Goal: Task Accomplishment & Management: Manage account settings

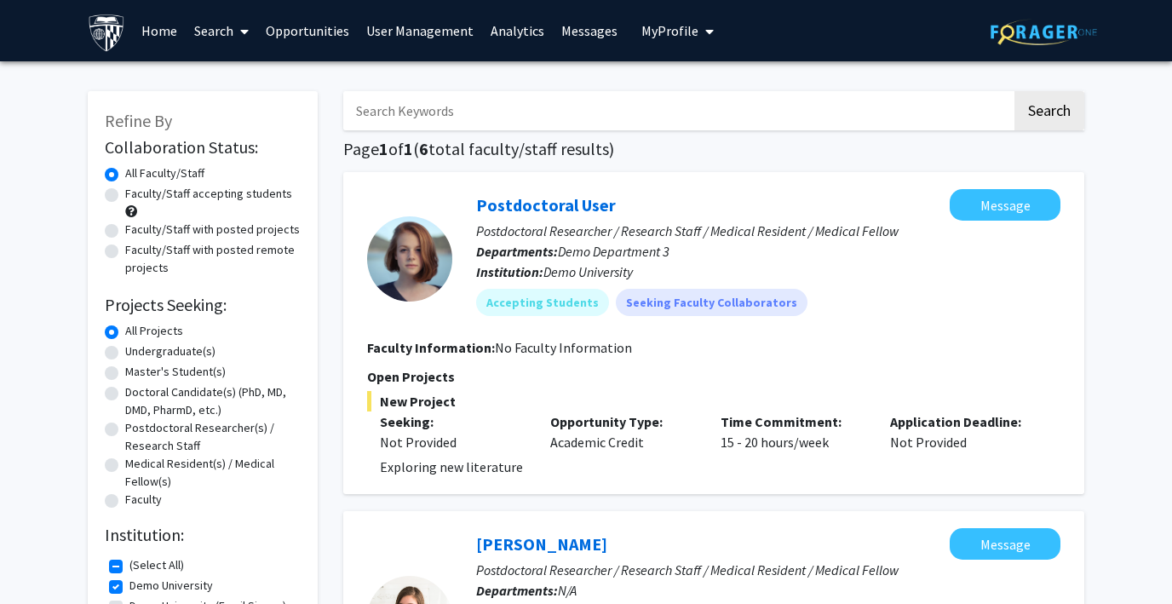
click at [677, 24] on span "My Profile" at bounding box center [669, 30] width 57 height 17
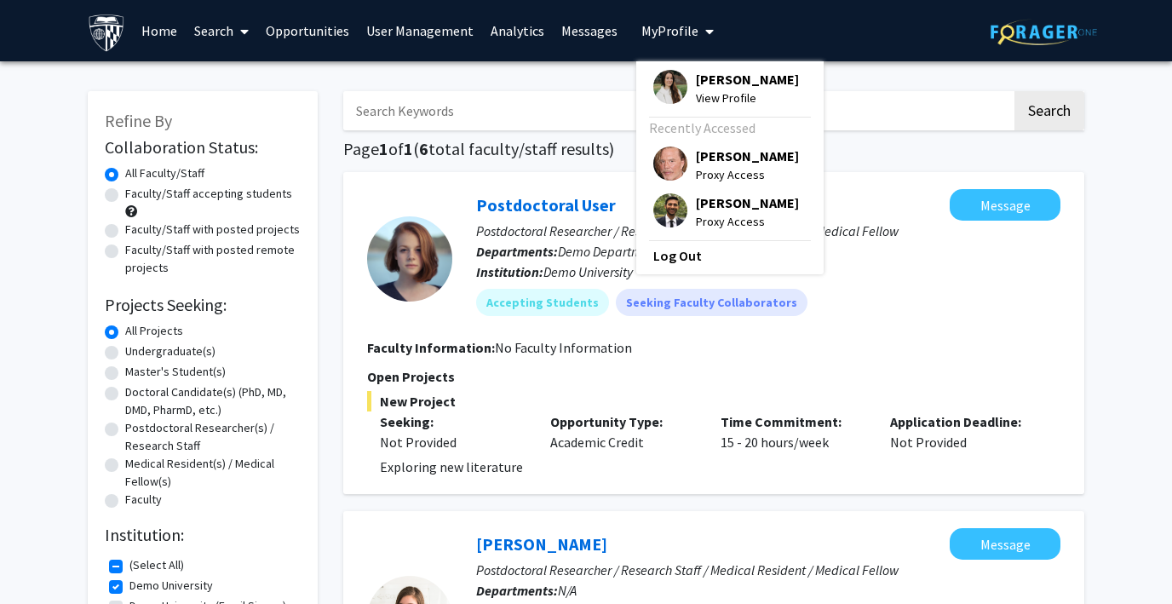
click at [663, 204] on img at bounding box center [670, 210] width 34 height 34
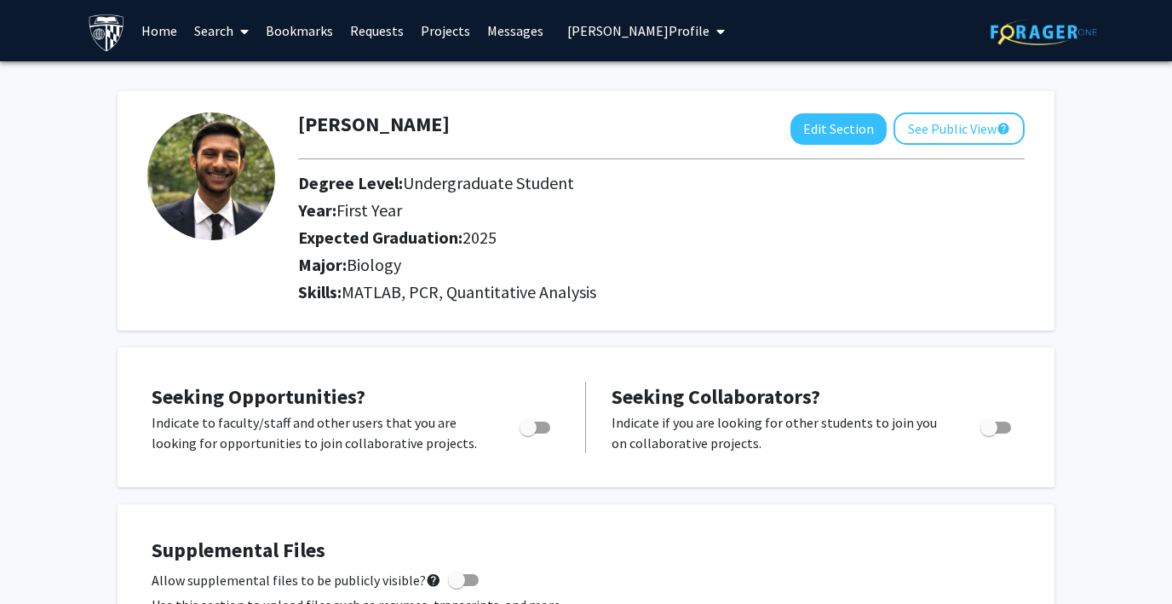
click at [205, 26] on link "Search" at bounding box center [222, 31] width 72 height 60
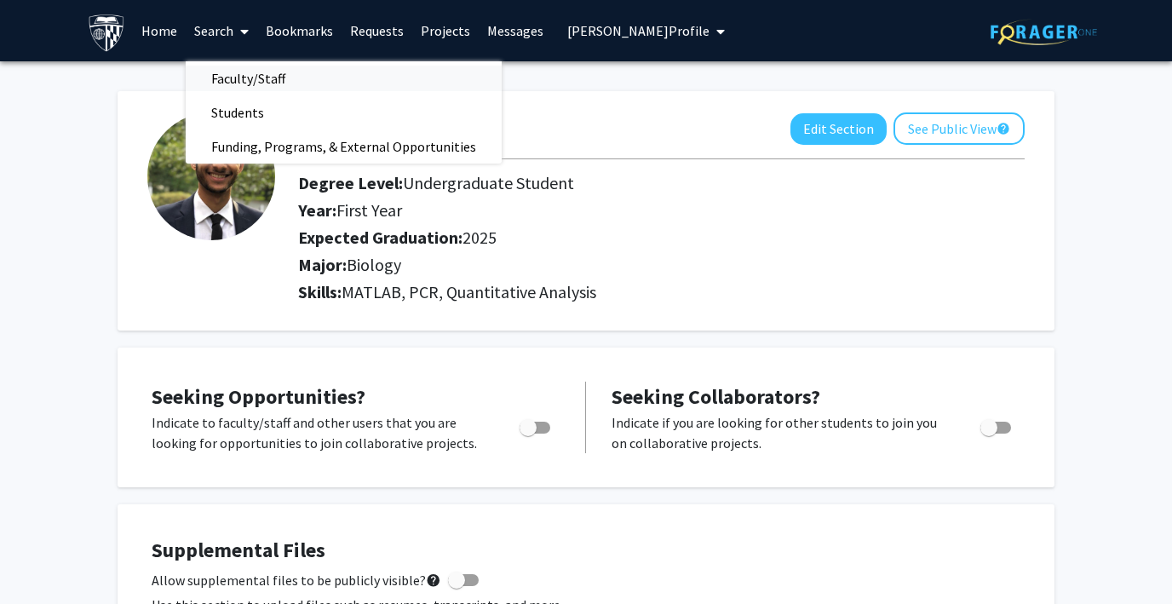
click at [234, 76] on span "Faculty/Staff" at bounding box center [248, 78] width 125 height 34
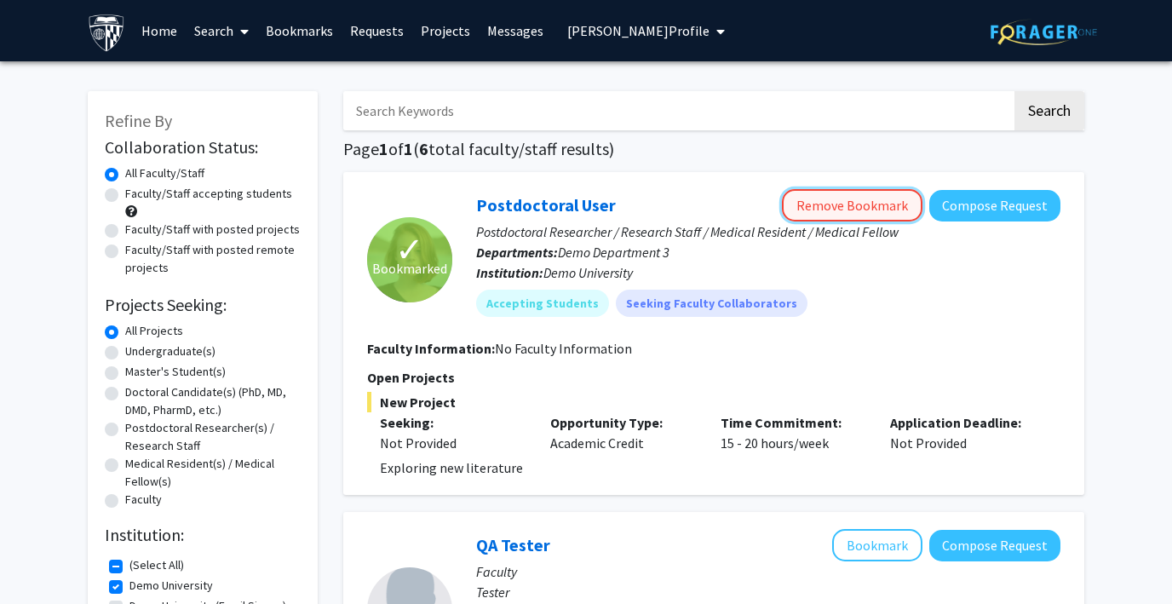
click at [864, 206] on button "Remove Bookmark" at bounding box center [852, 205] width 140 height 32
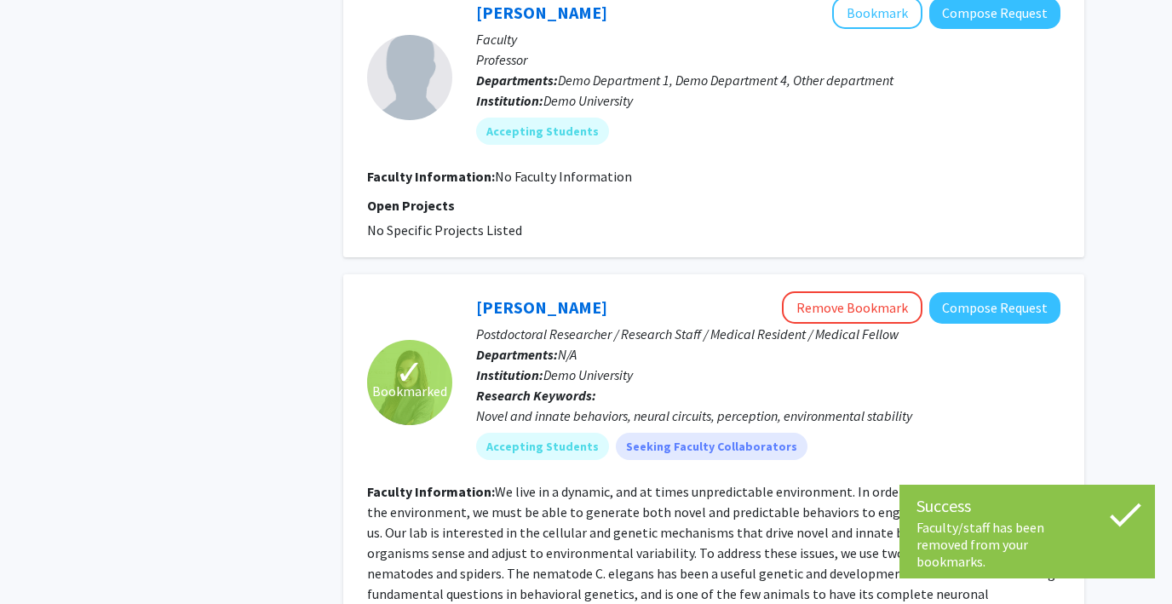
scroll to position [844, 0]
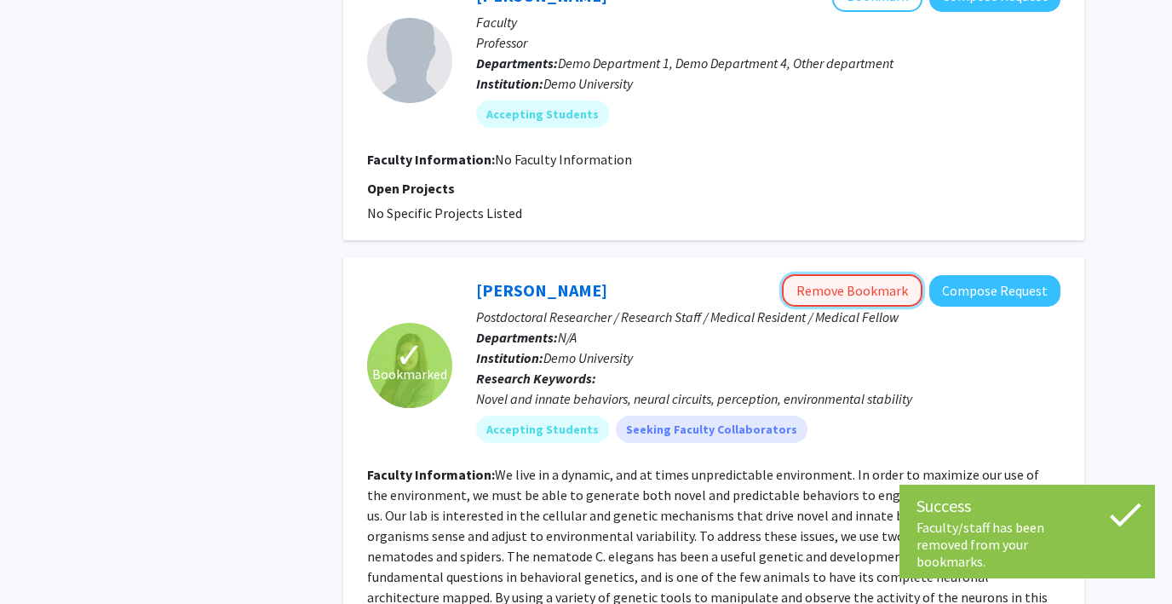
click at [828, 298] on button "Remove Bookmark" at bounding box center [852, 290] width 140 height 32
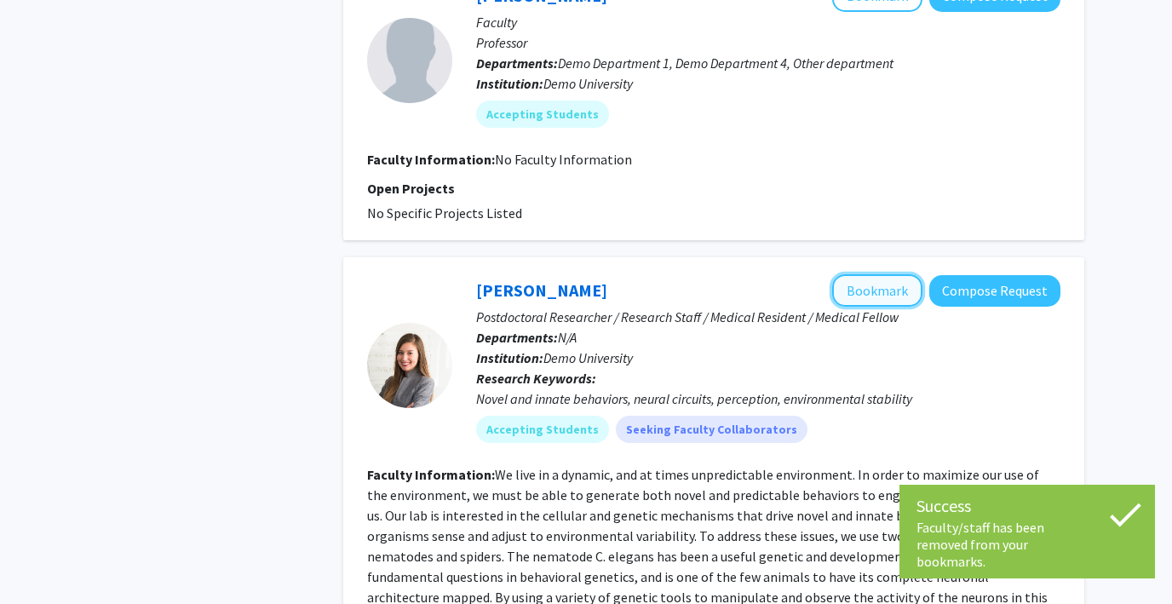
click at [881, 295] on button "Bookmark" at bounding box center [877, 290] width 90 height 32
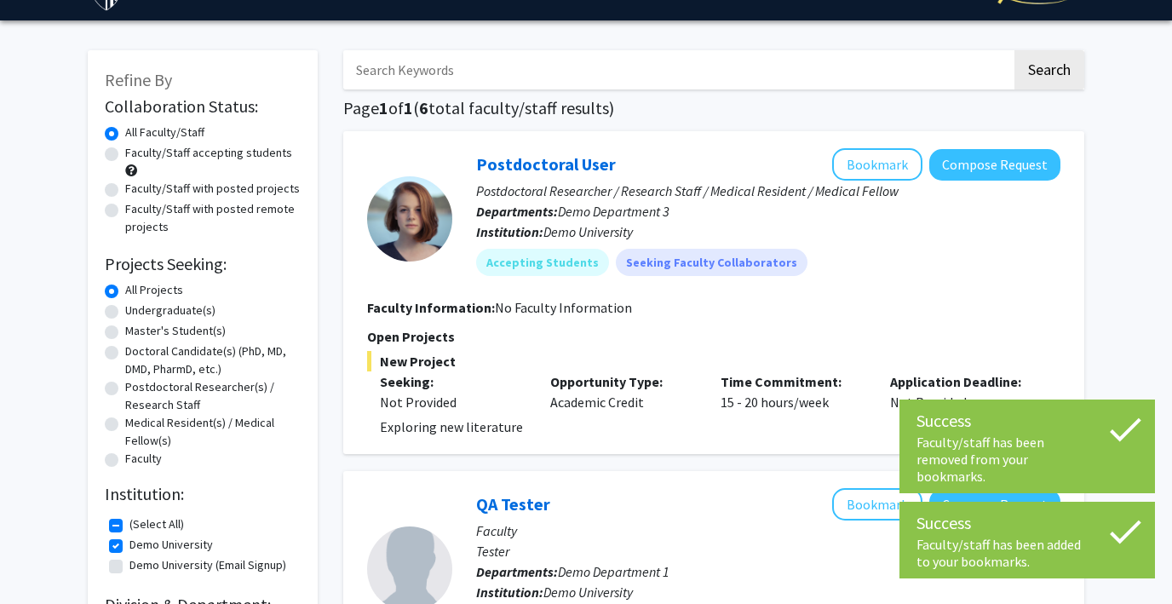
scroll to position [0, 0]
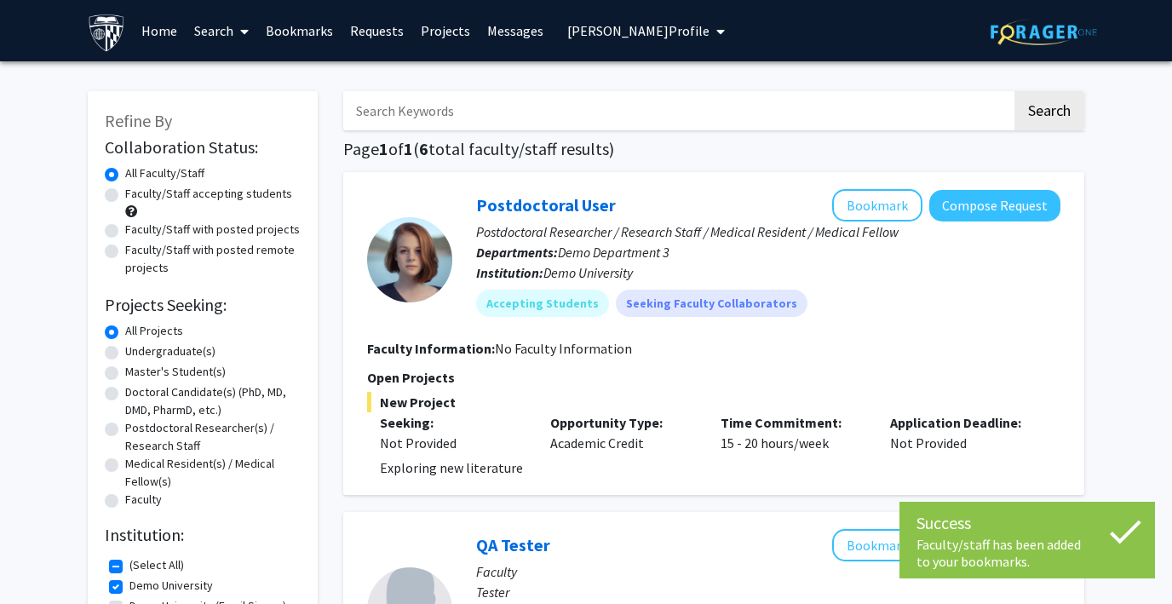
click at [287, 32] on link "Bookmarks" at bounding box center [299, 31] width 84 height 60
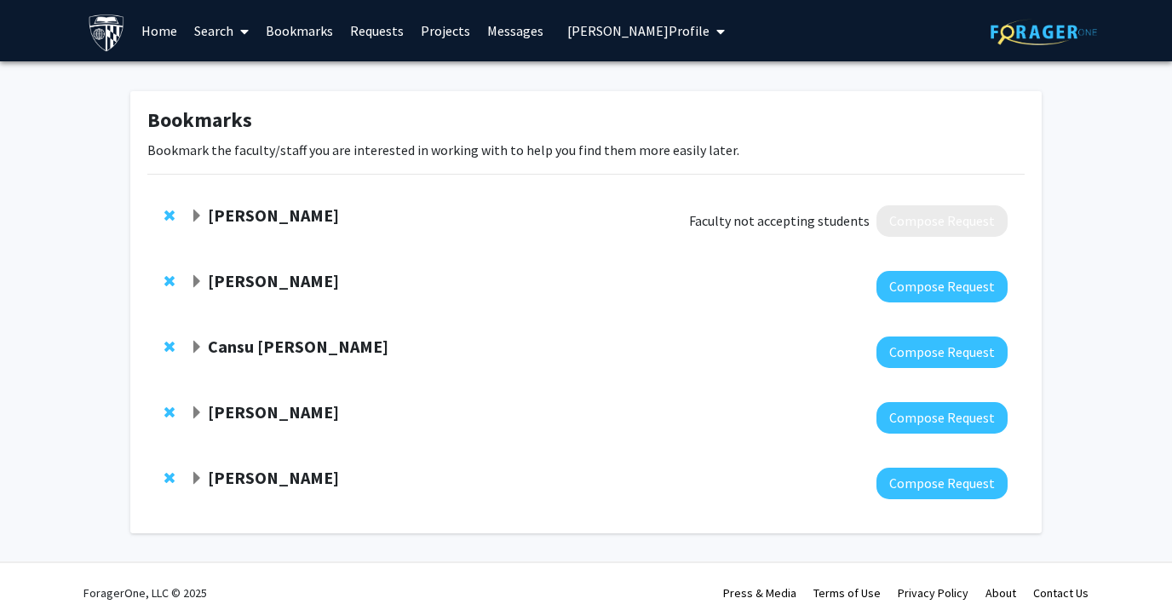
scroll to position [19, 0]
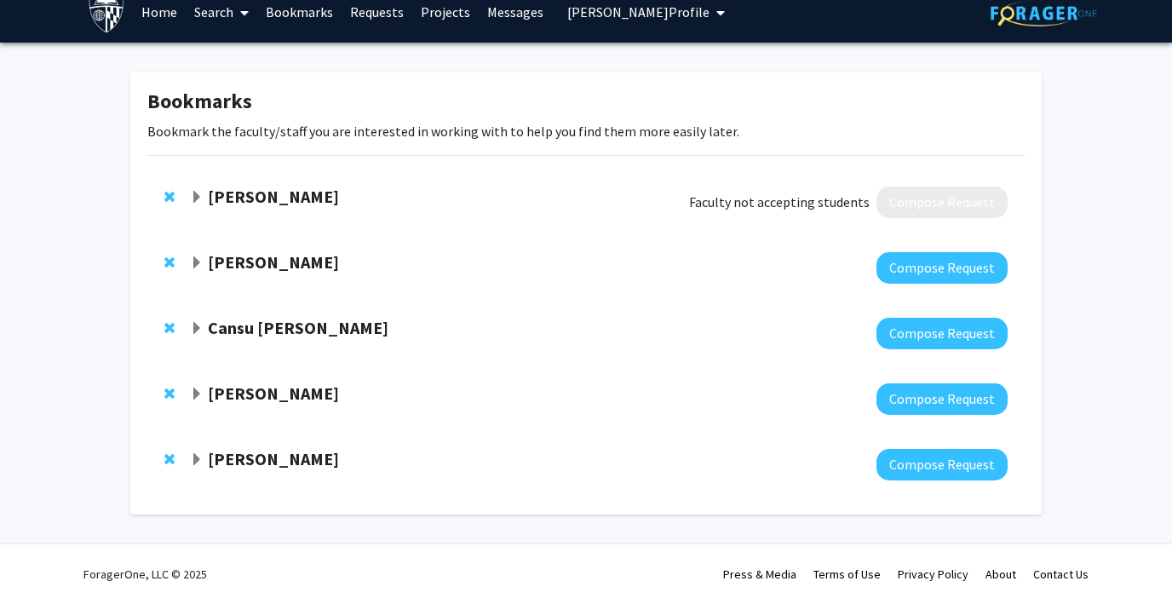
click at [201, 267] on span "Expand Christine Brodsky Bookmark" at bounding box center [197, 263] width 14 height 14
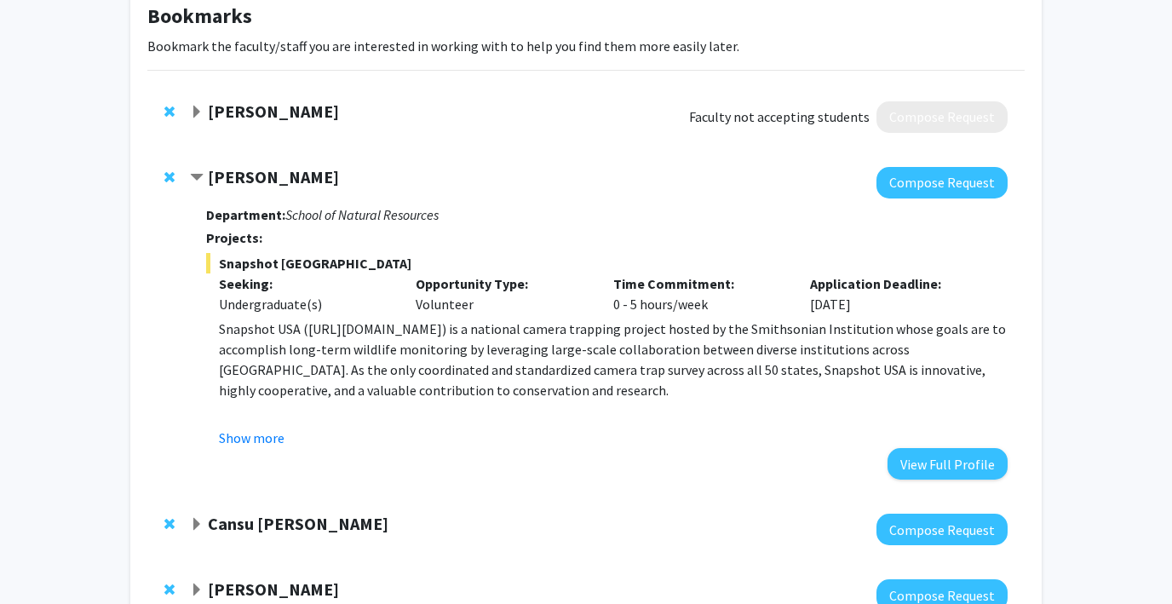
scroll to position [112, 0]
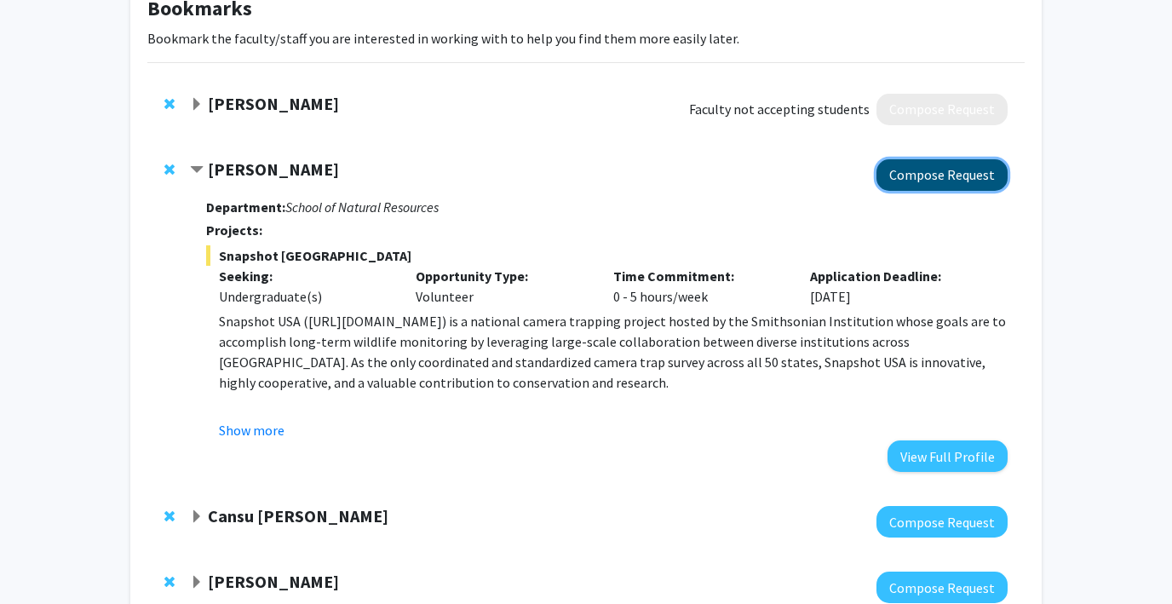
click at [932, 181] on button "Compose Request" at bounding box center [941, 175] width 131 height 32
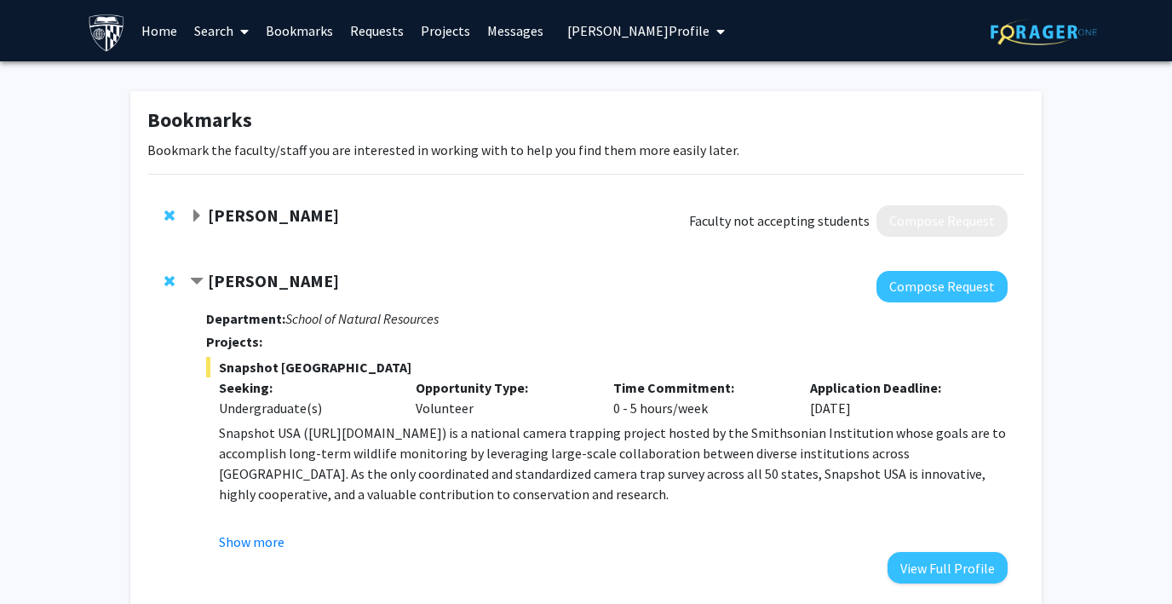
scroll to position [300, 0]
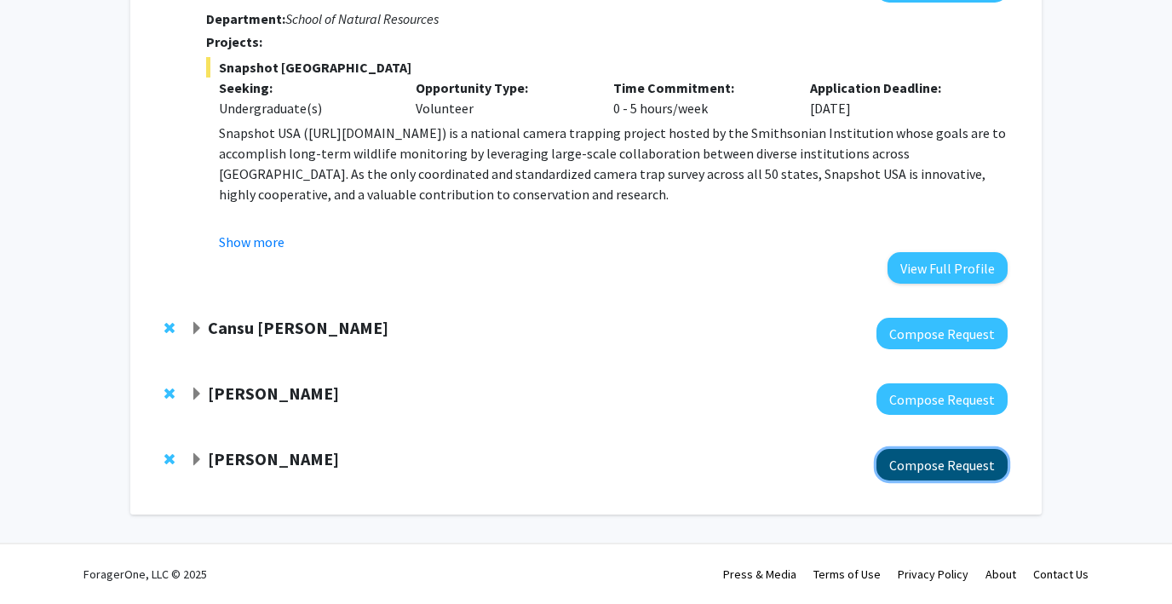
click at [917, 456] on button "Compose Request" at bounding box center [941, 465] width 131 height 32
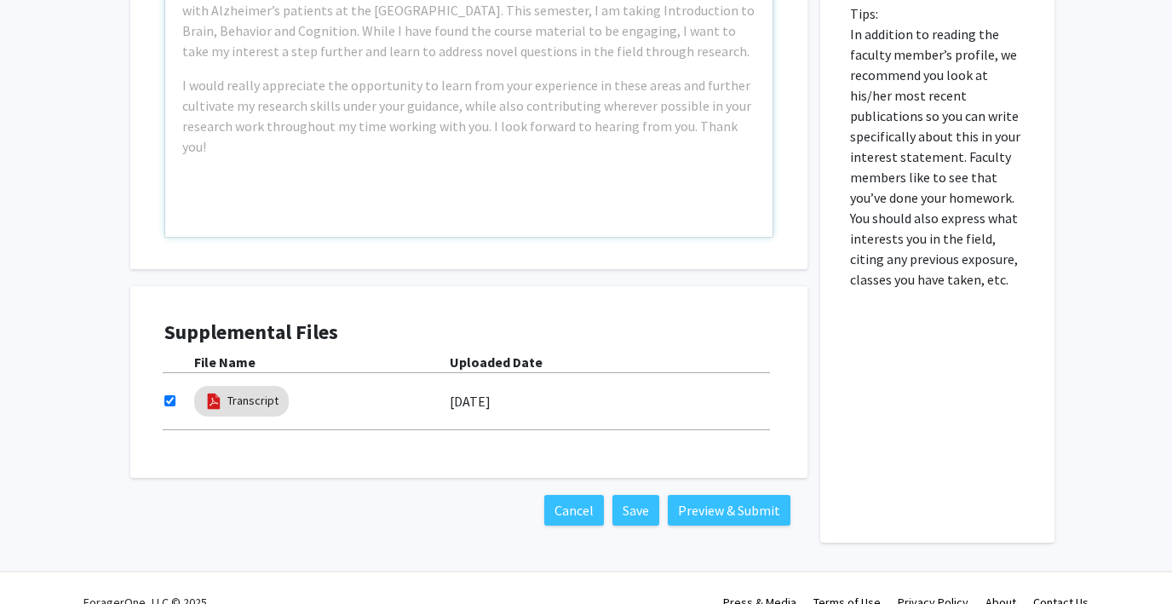
scroll to position [925, 0]
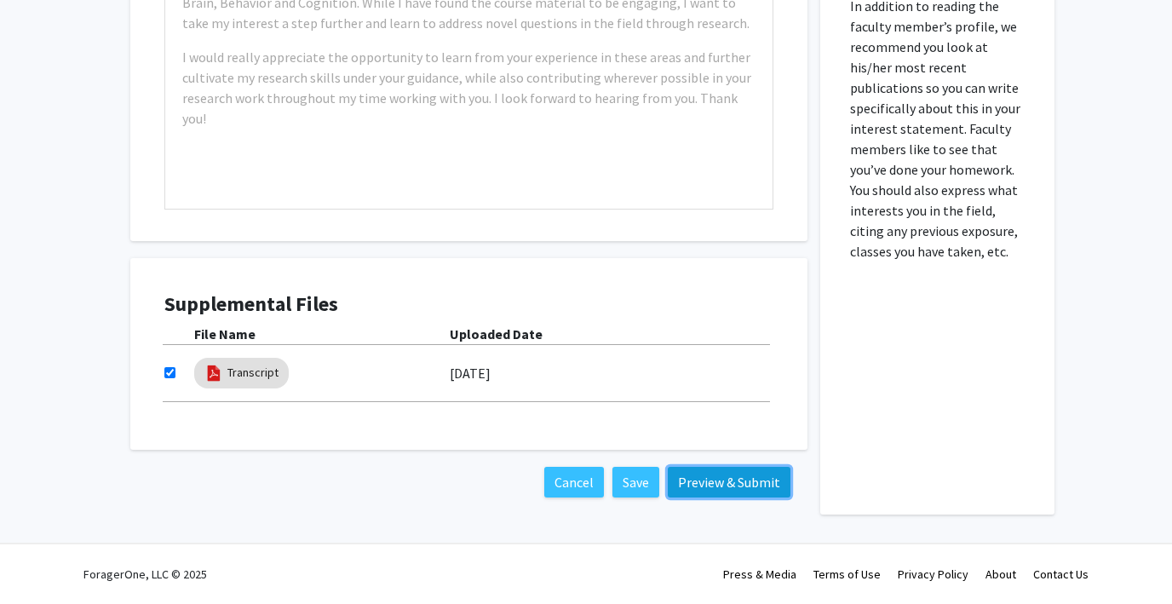
click at [681, 481] on button "Preview & Submit" at bounding box center [729, 482] width 123 height 31
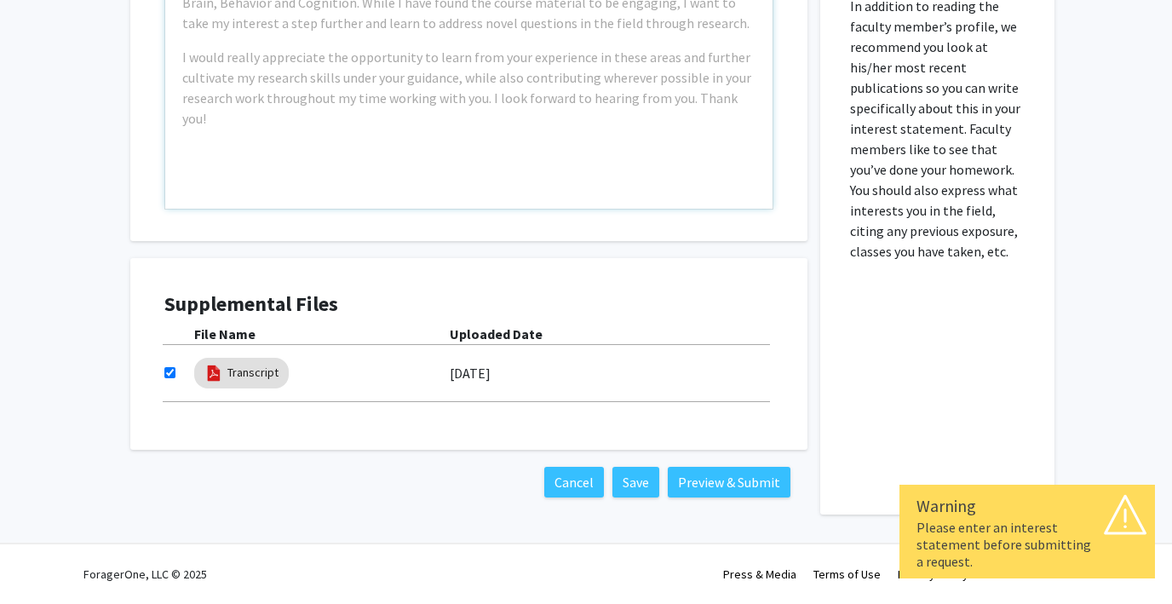
click at [228, 40] on div "Example: I am a Neuroscience major passionate about [MEDICAL_DATA] diseases, es…" at bounding box center [468, 14] width 607 height 390
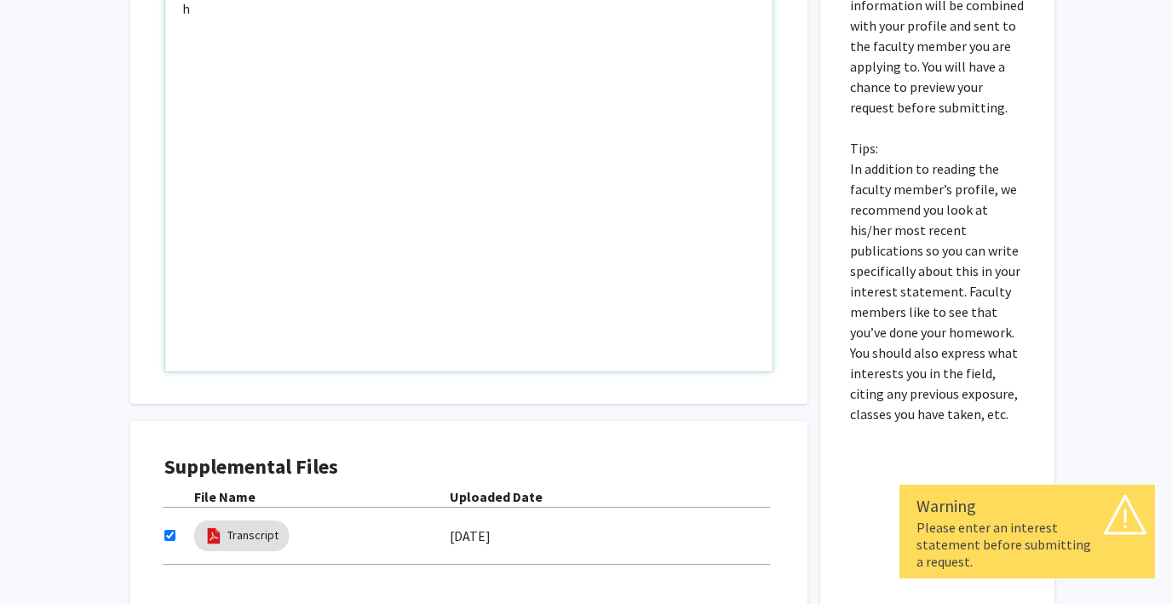
type textarea "hh"
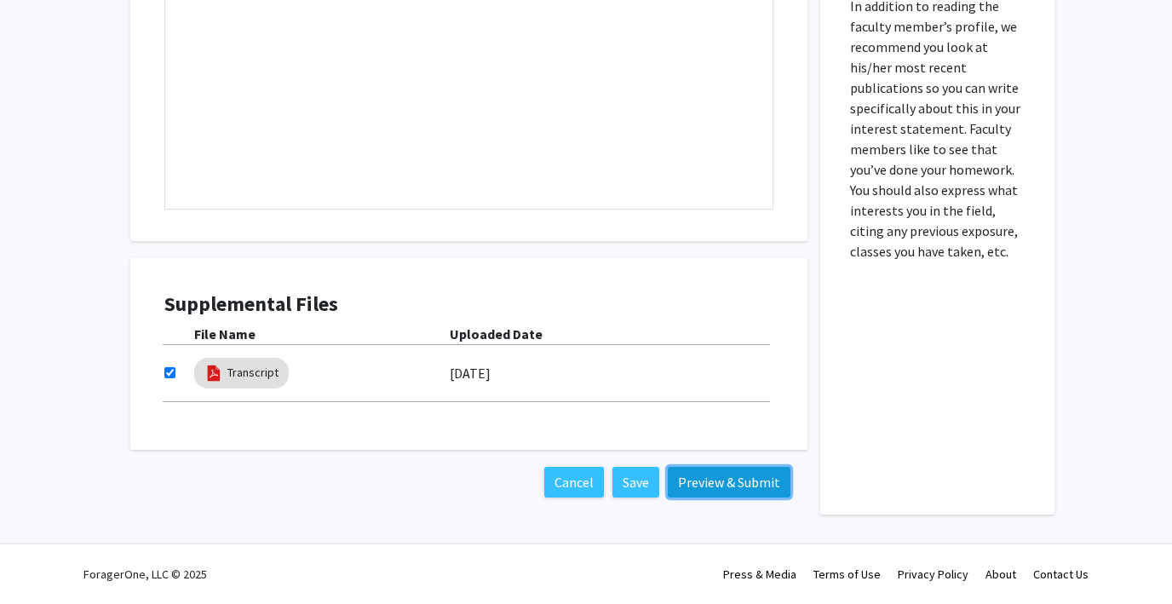
click at [758, 483] on button "Preview & Submit" at bounding box center [729, 482] width 123 height 31
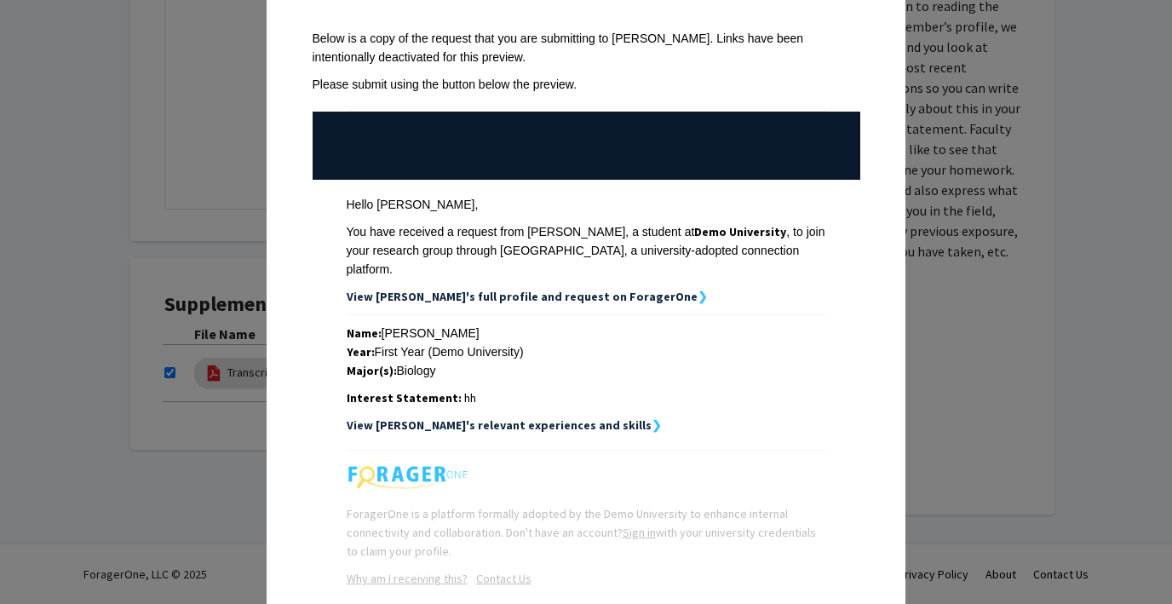
scroll to position [0, 0]
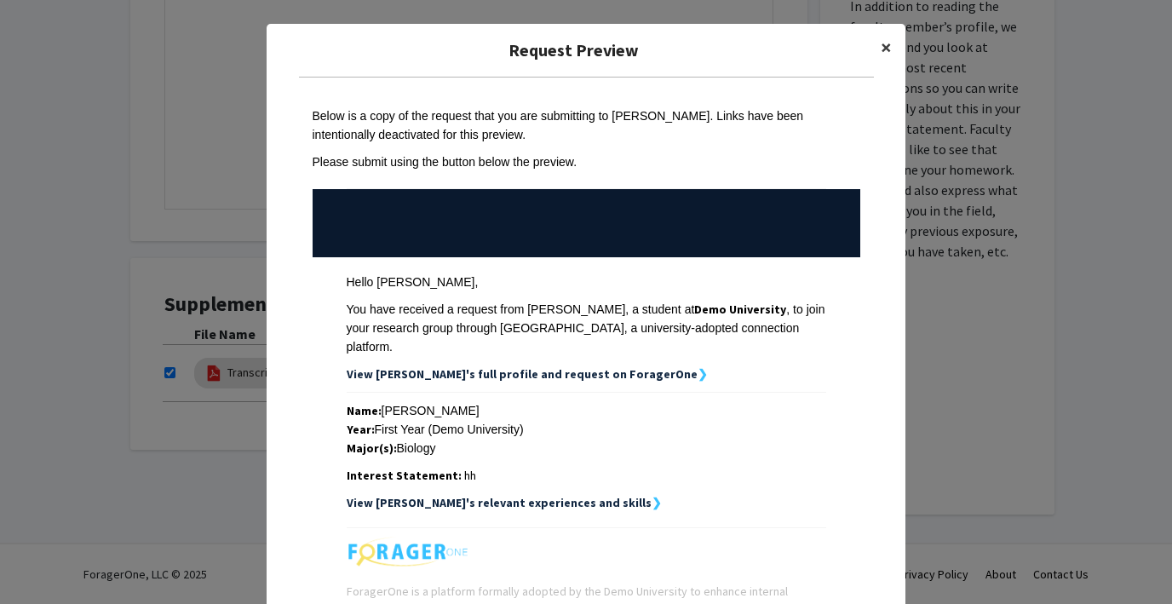
click at [885, 50] on span "×" at bounding box center [885, 47] width 11 height 26
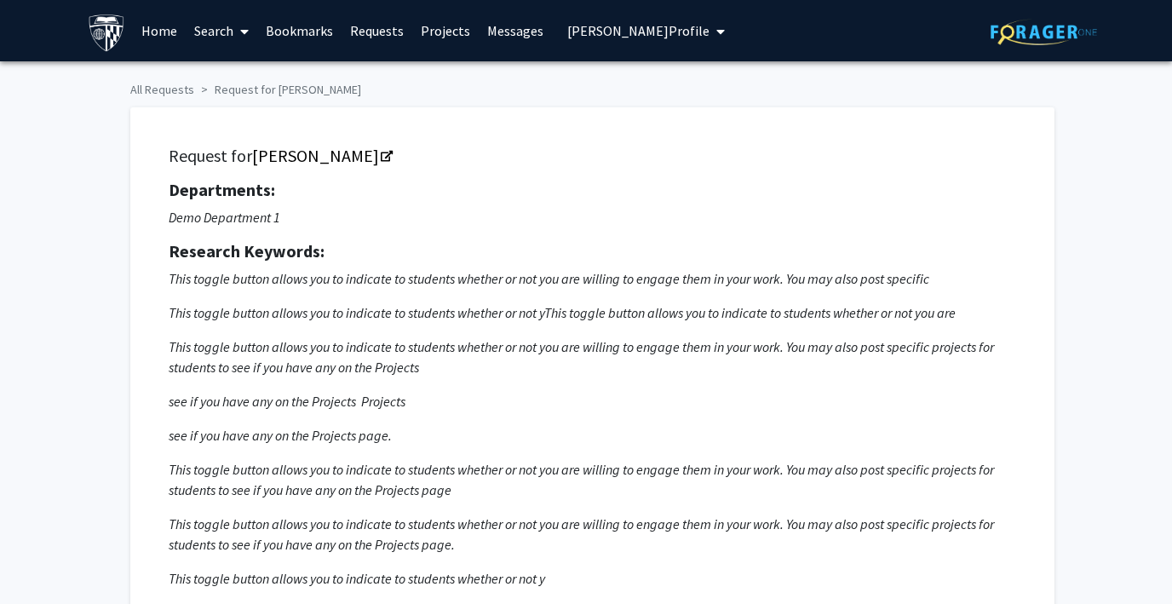
click at [226, 28] on link "Search" at bounding box center [222, 31] width 72 height 60
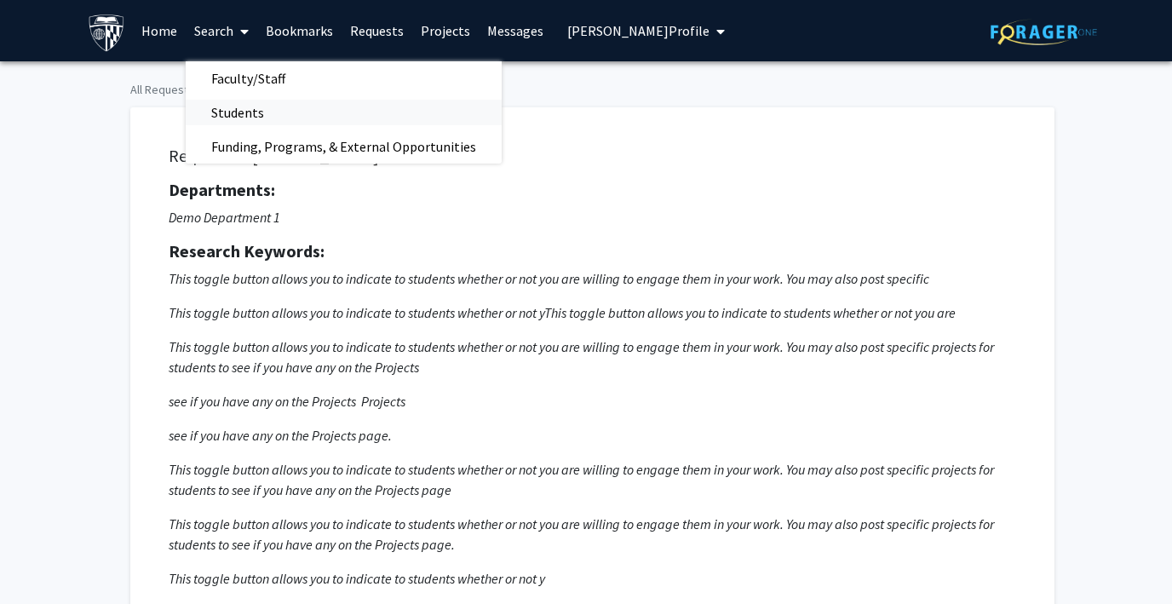
click at [241, 108] on span "Students" at bounding box center [238, 112] width 104 height 34
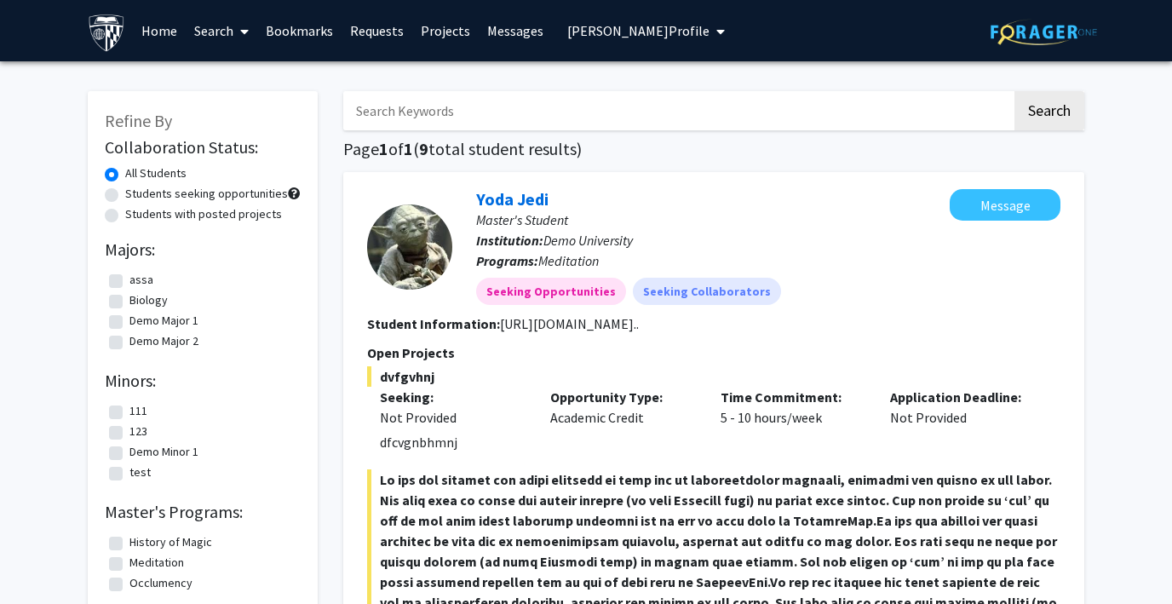
click at [370, 30] on link "Requests" at bounding box center [376, 31] width 71 height 60
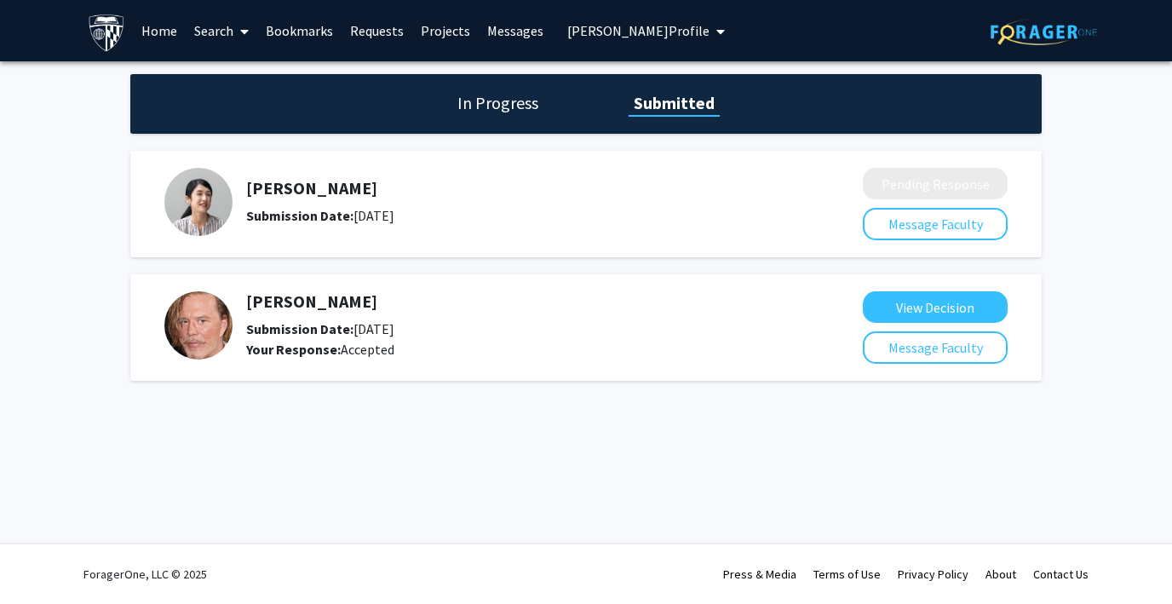
click at [525, 103] on h1 "In Progress" at bounding box center [497, 103] width 91 height 24
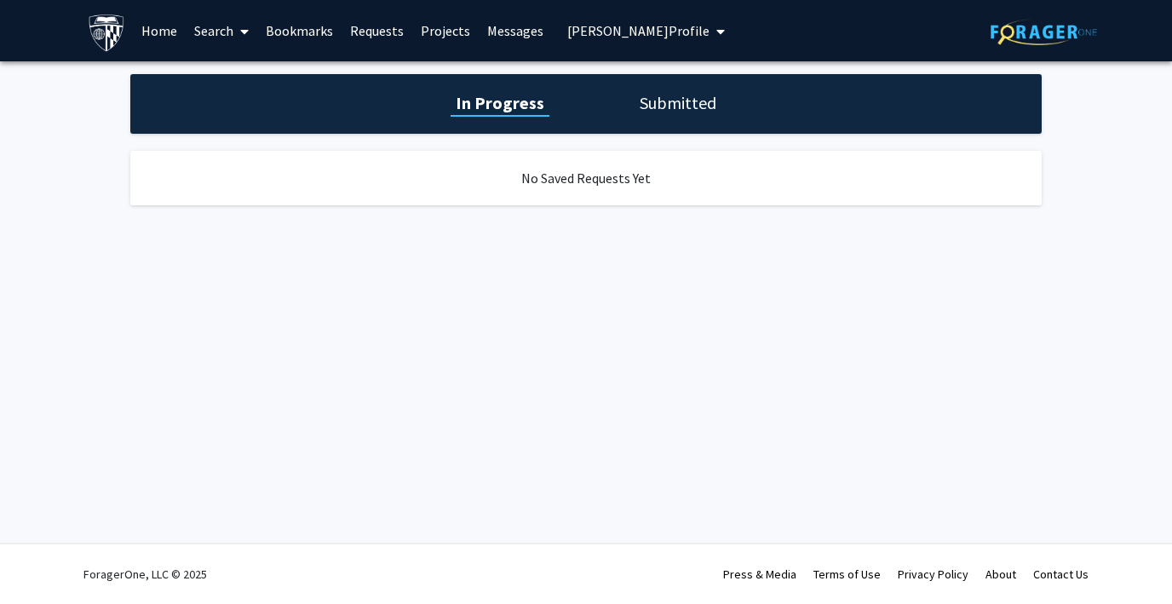
click at [677, 106] on h1 "Submitted" at bounding box center [677, 103] width 87 height 24
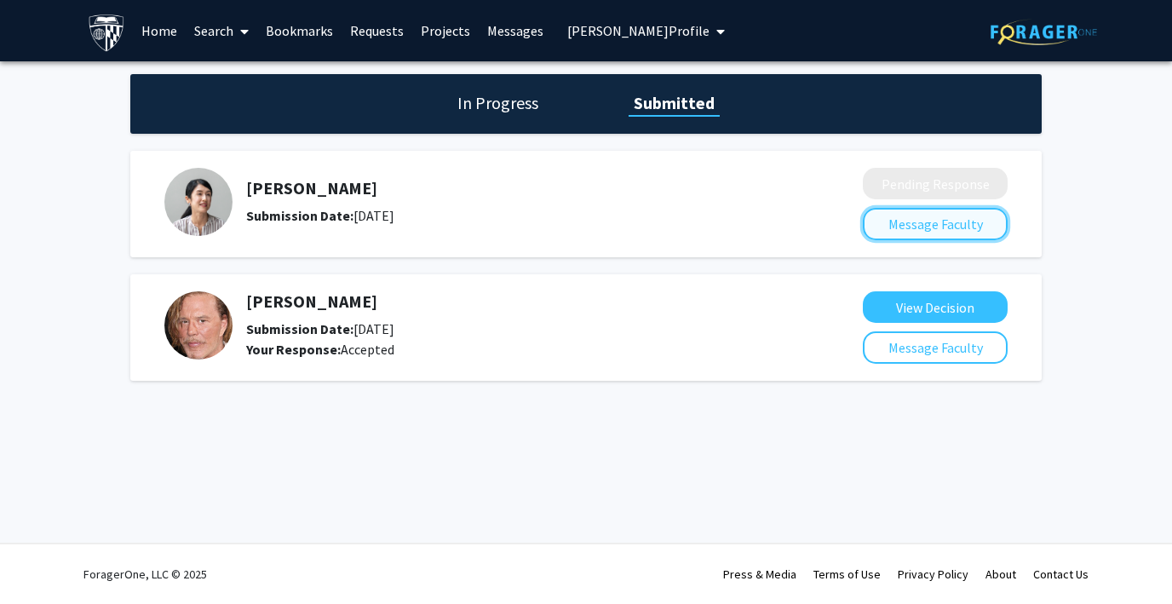
click at [924, 231] on button "Message Faculty" at bounding box center [935, 224] width 145 height 32
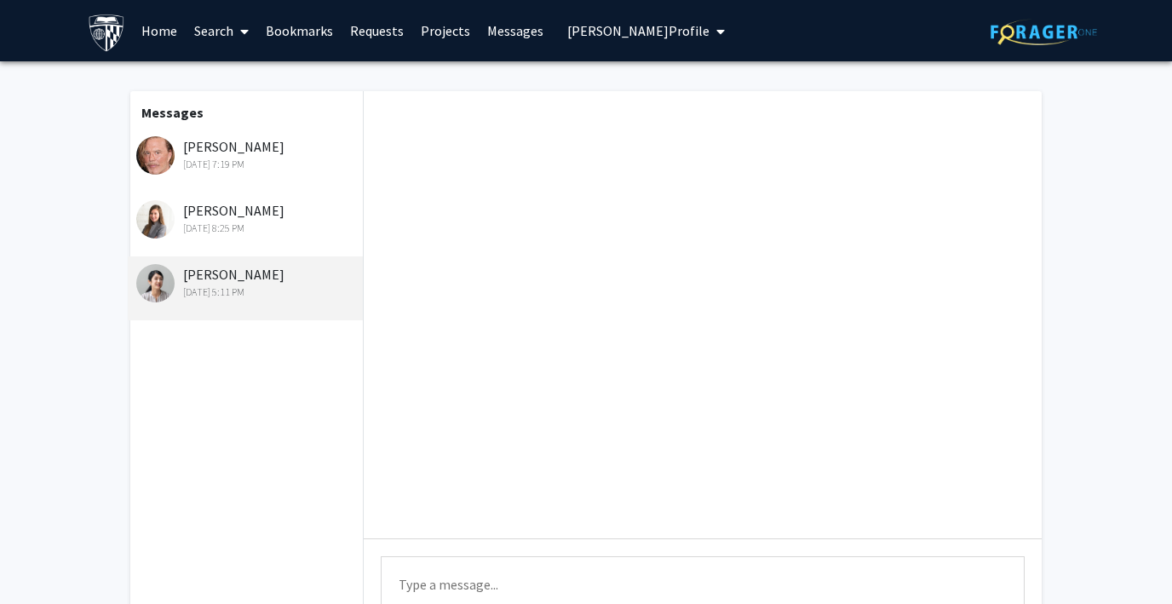
scroll to position [186, 0]
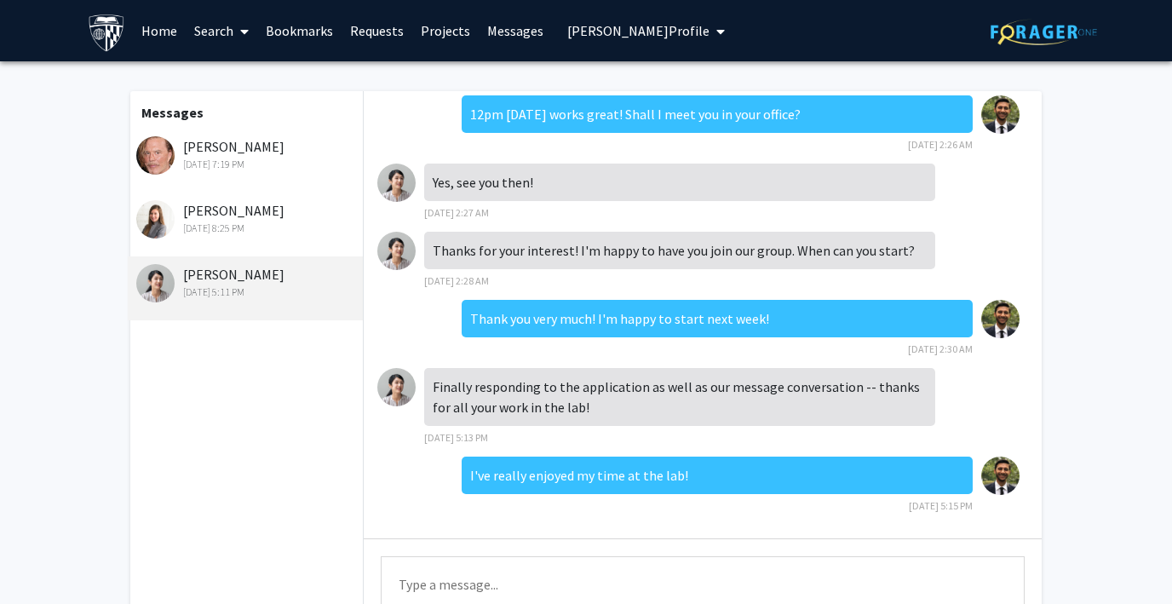
click at [215, 32] on link "Search" at bounding box center [222, 31] width 72 height 60
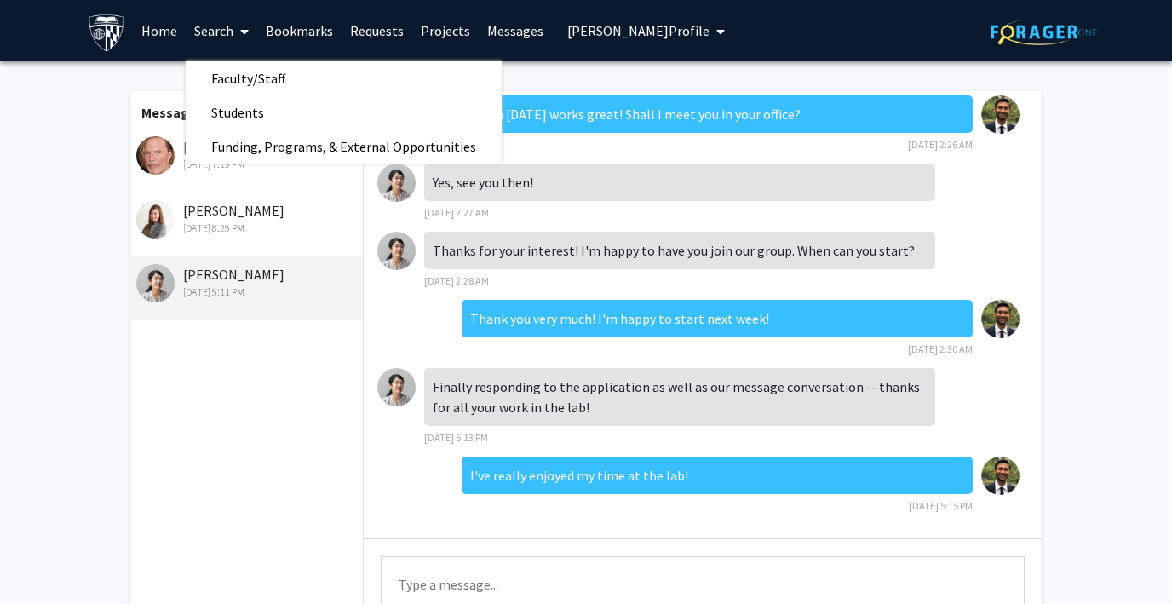
click at [159, 34] on link "Home" at bounding box center [159, 31] width 53 height 60
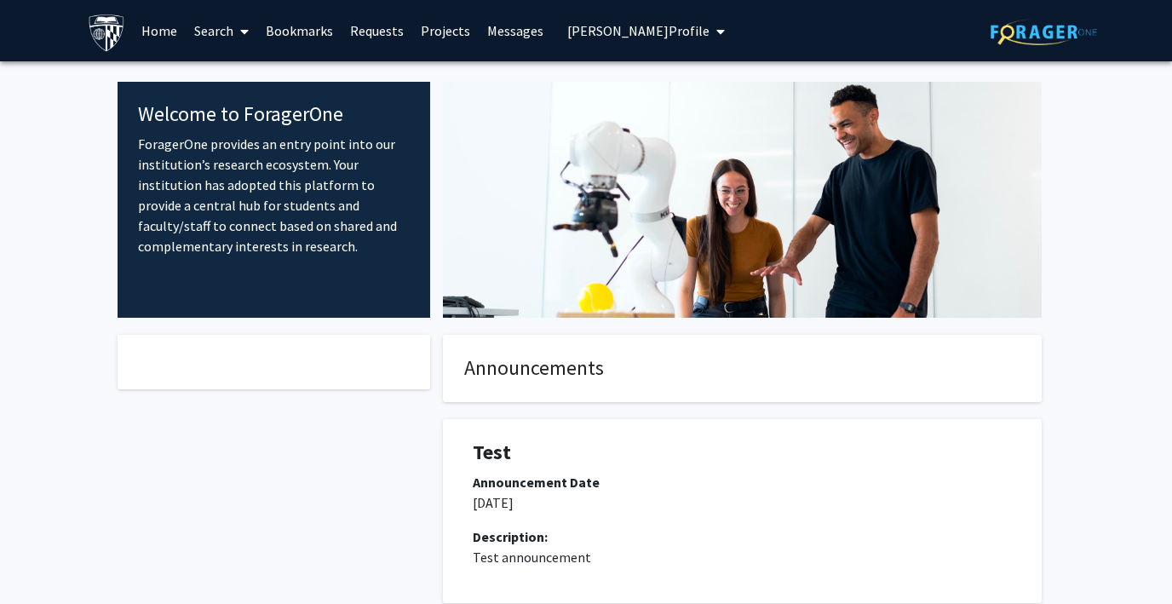
click at [606, 24] on span "[PERSON_NAME] Profile" at bounding box center [638, 30] width 142 height 17
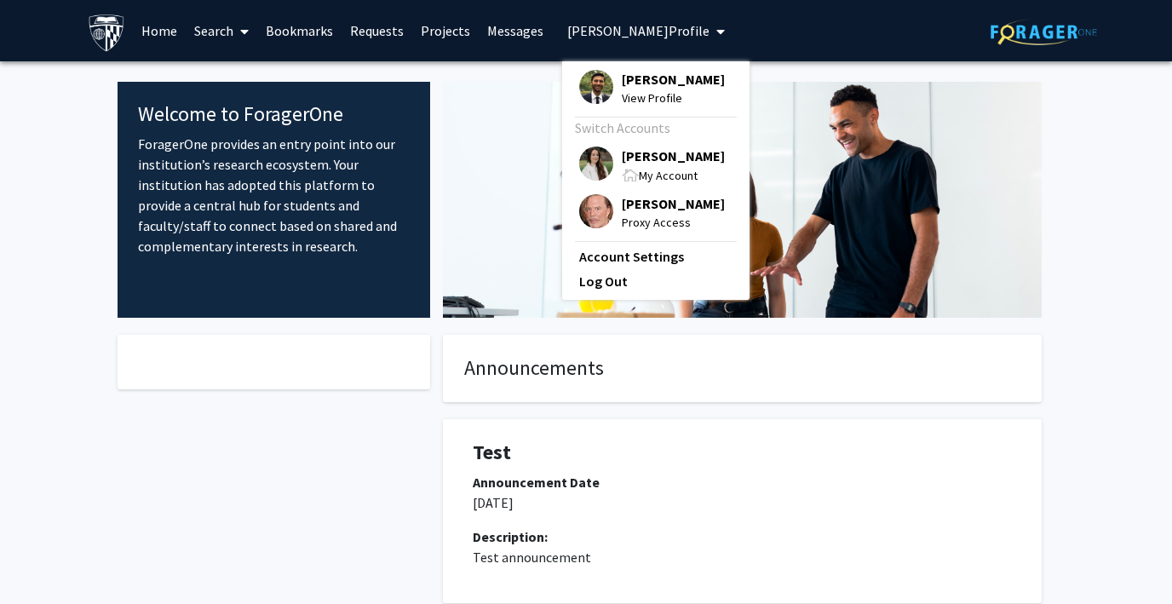
click at [587, 216] on img at bounding box center [596, 211] width 34 height 34
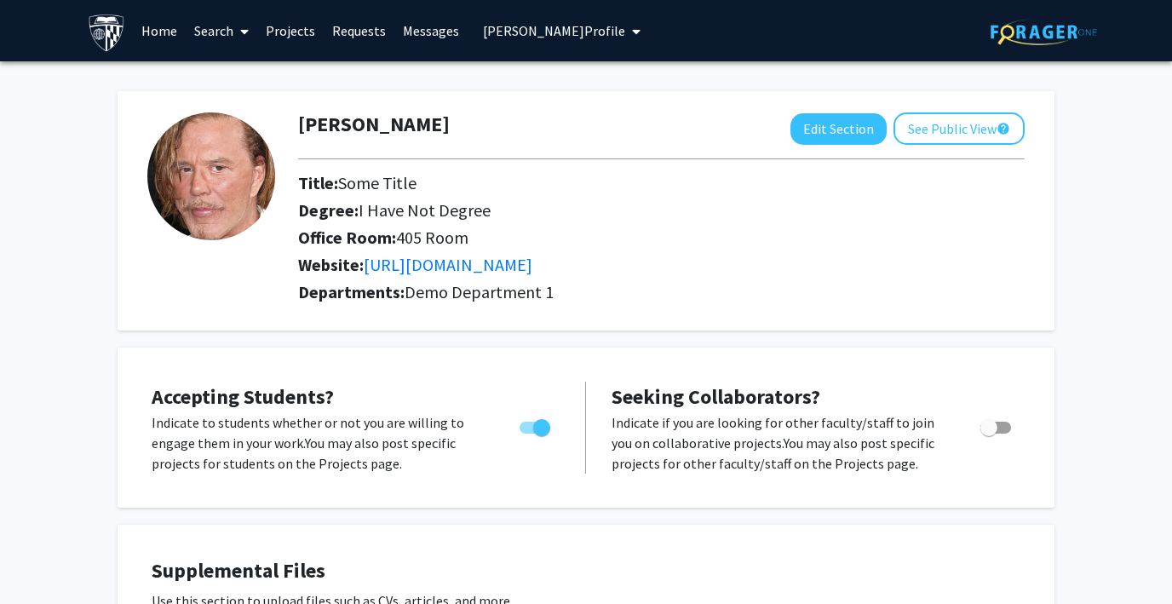
click at [290, 26] on link "Projects" at bounding box center [290, 31] width 66 height 60
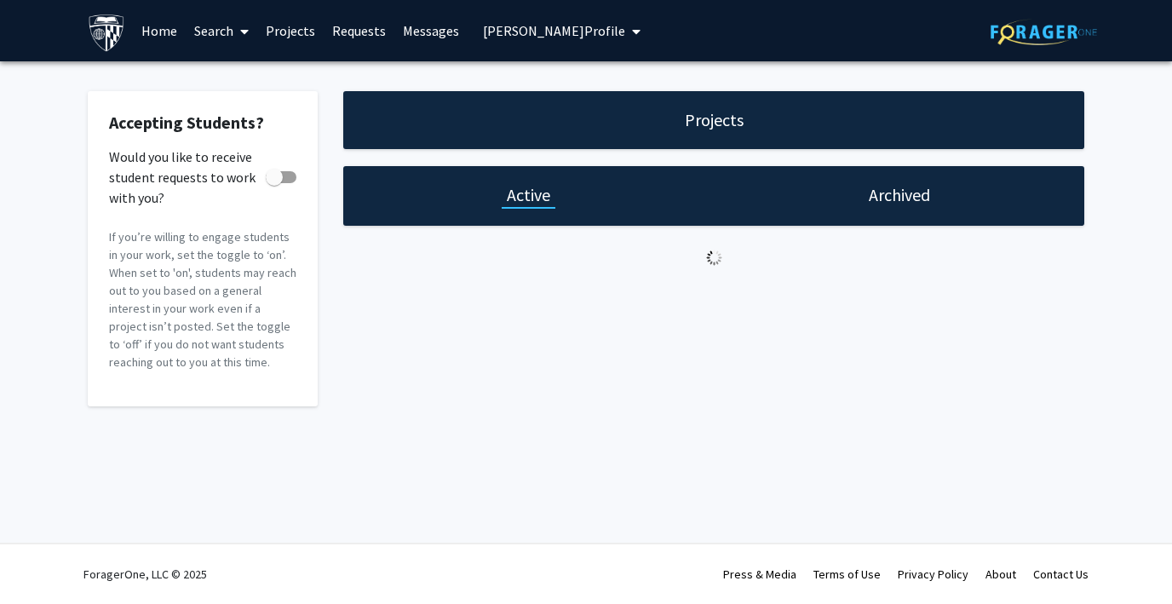
checkbox input "true"
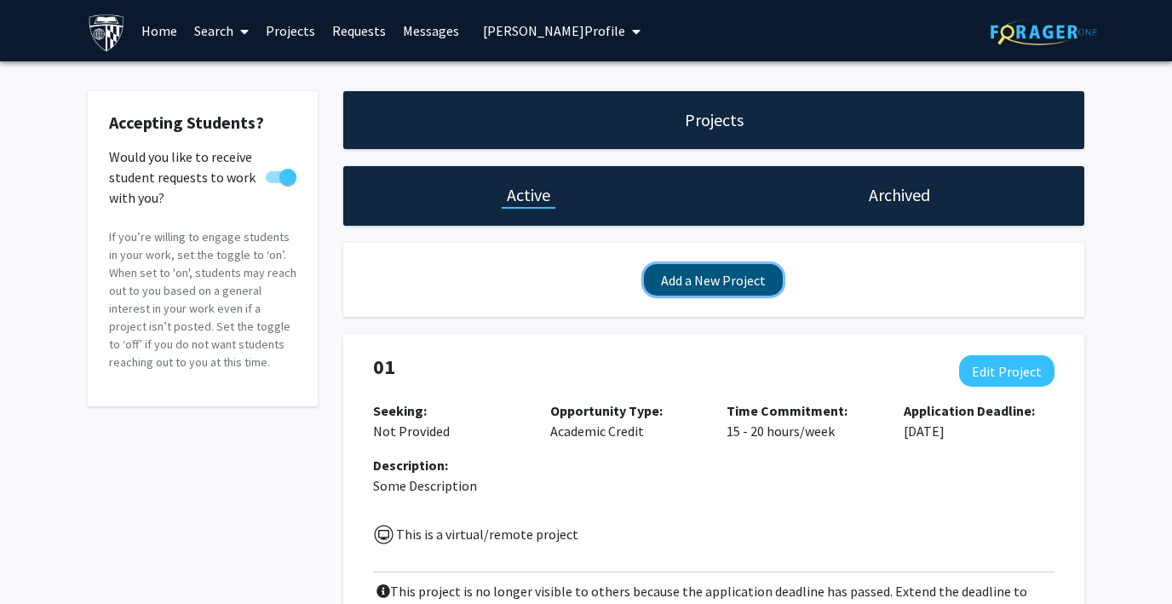
click at [681, 278] on button "Add a New Project" at bounding box center [713, 280] width 139 height 32
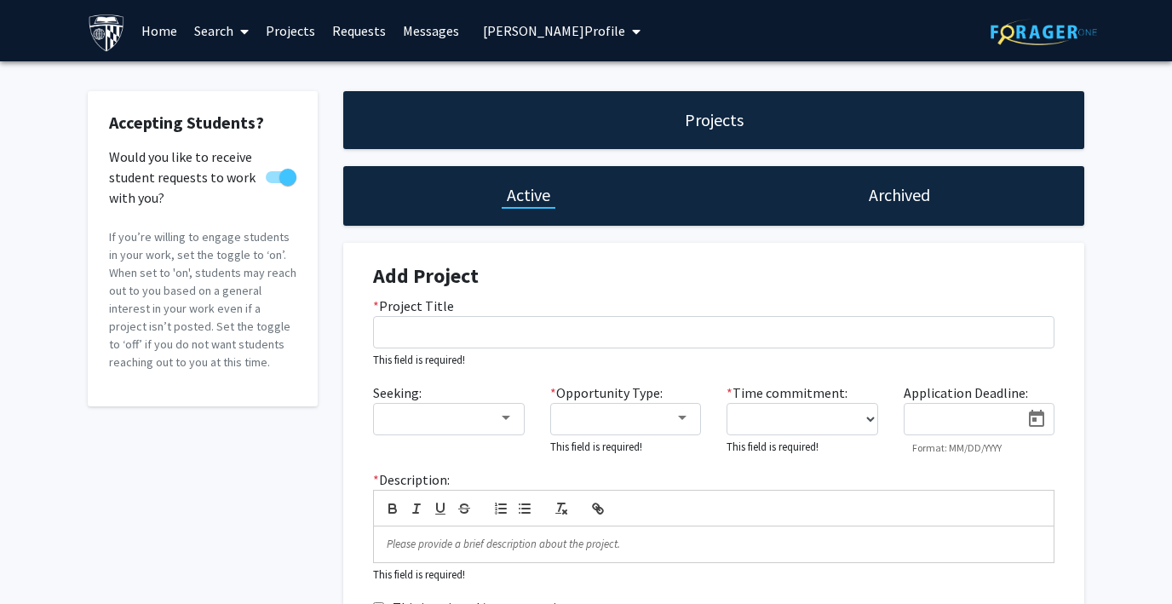
click at [418, 17] on link "Messages" at bounding box center [430, 31] width 73 height 60
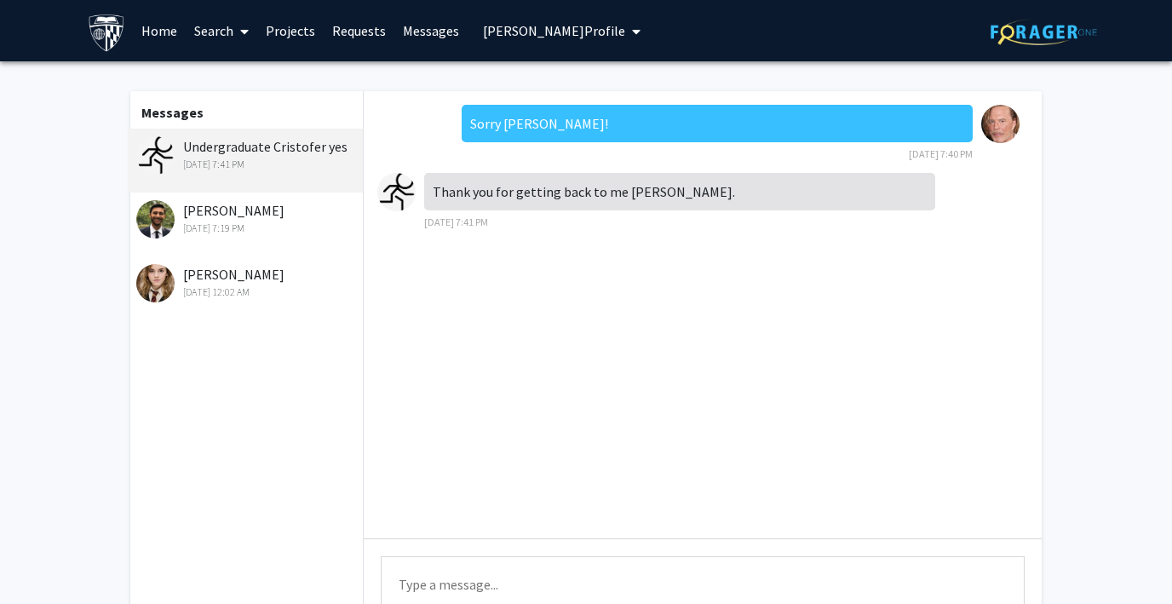
click at [219, 20] on link "Search" at bounding box center [222, 31] width 72 height 60
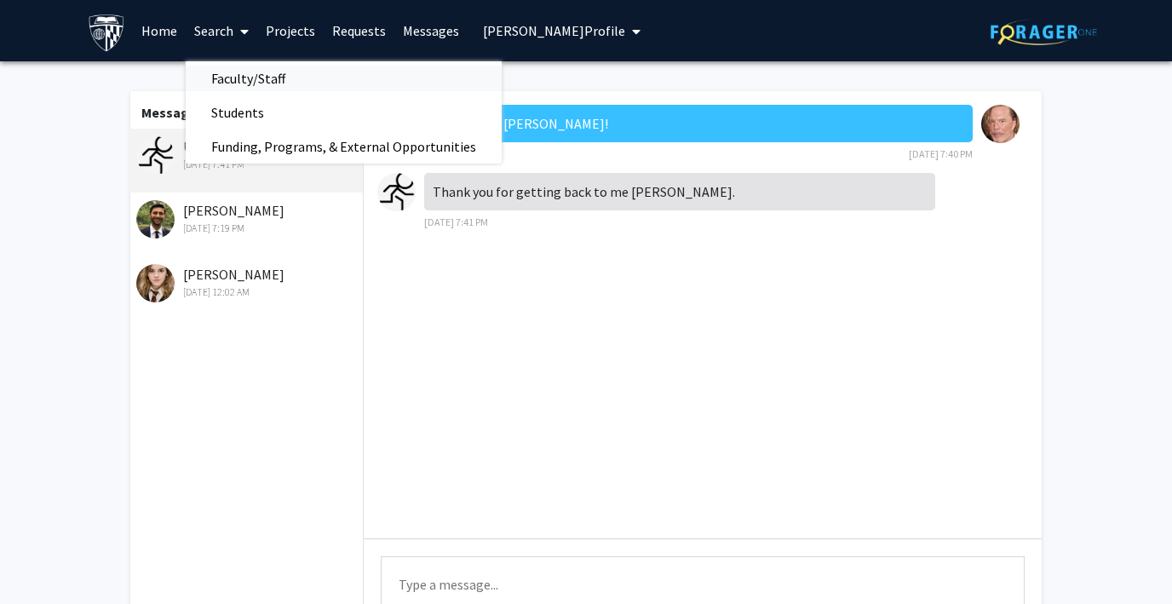
click at [229, 72] on span "Faculty/Staff" at bounding box center [248, 78] width 125 height 34
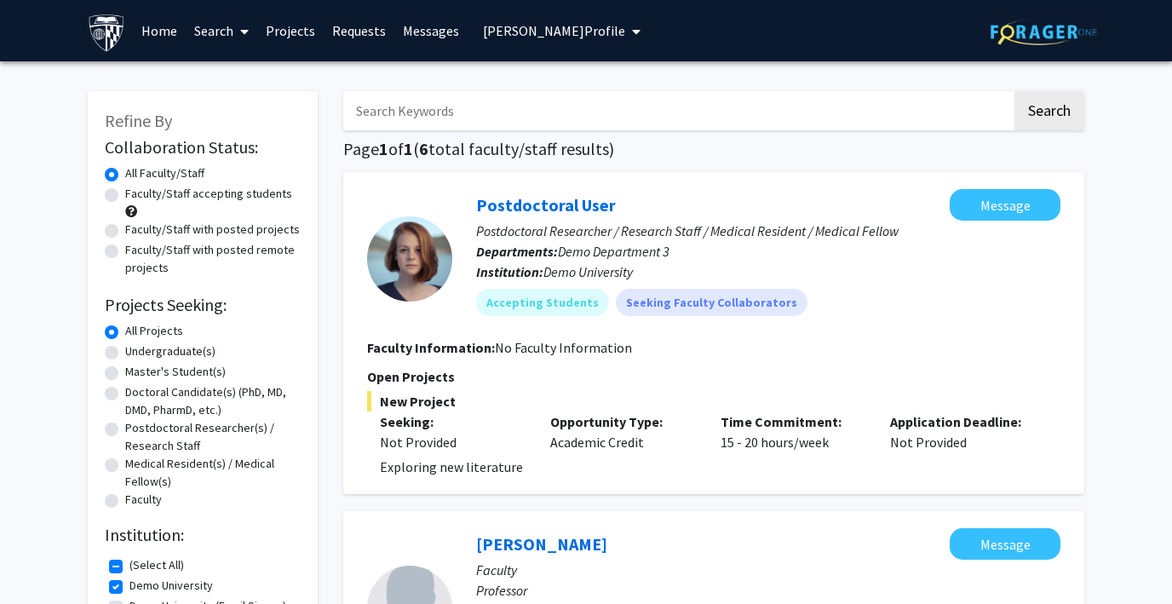
click at [532, 19] on button "[PERSON_NAME] Profile" at bounding box center [562, 30] width 168 height 61
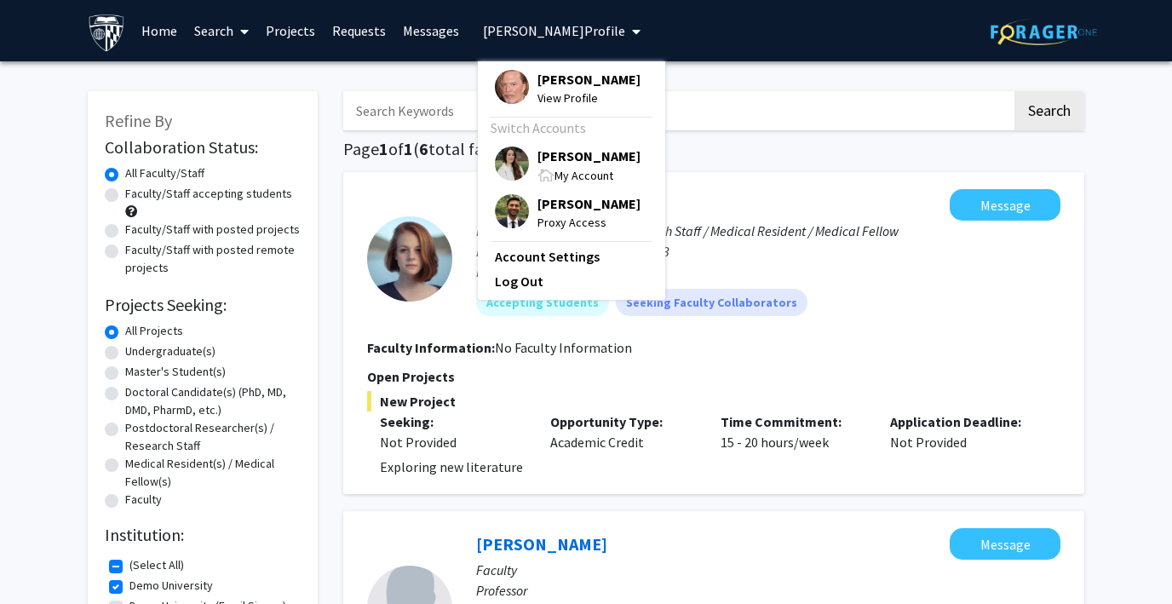
click at [502, 154] on img at bounding box center [512, 163] width 34 height 34
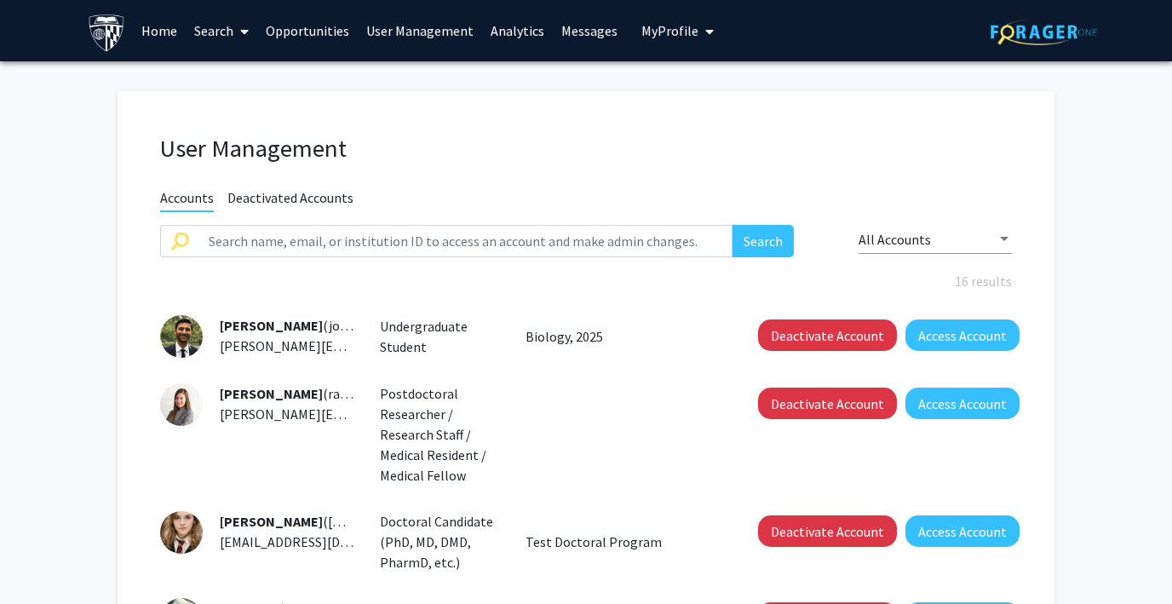
click at [204, 26] on link "Search" at bounding box center [222, 31] width 72 height 60
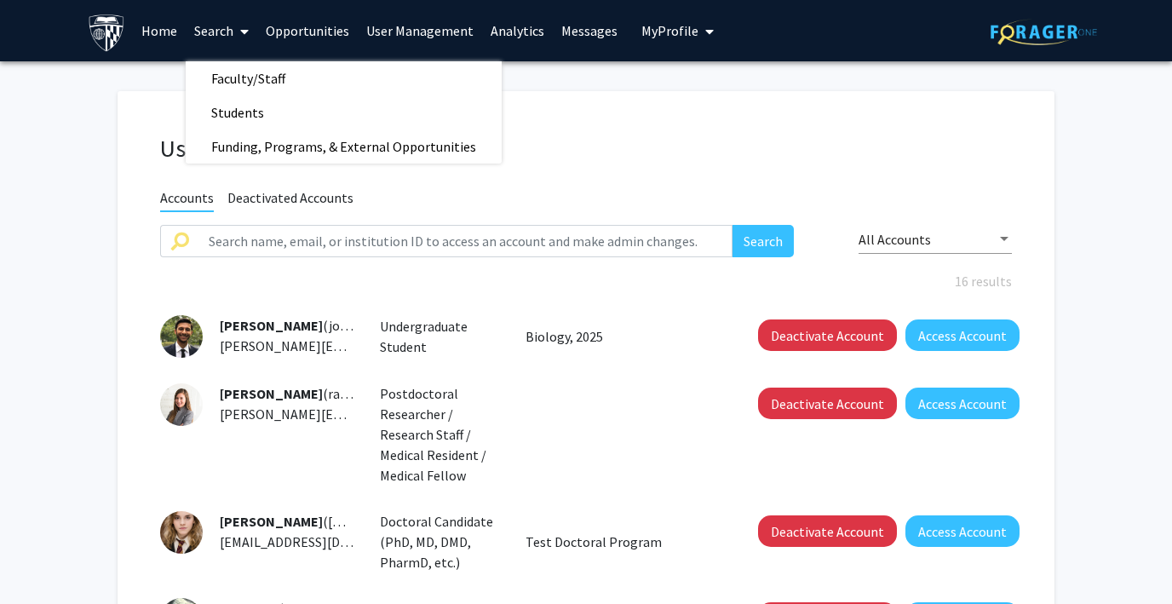
click at [143, 27] on link "Home" at bounding box center [159, 31] width 53 height 60
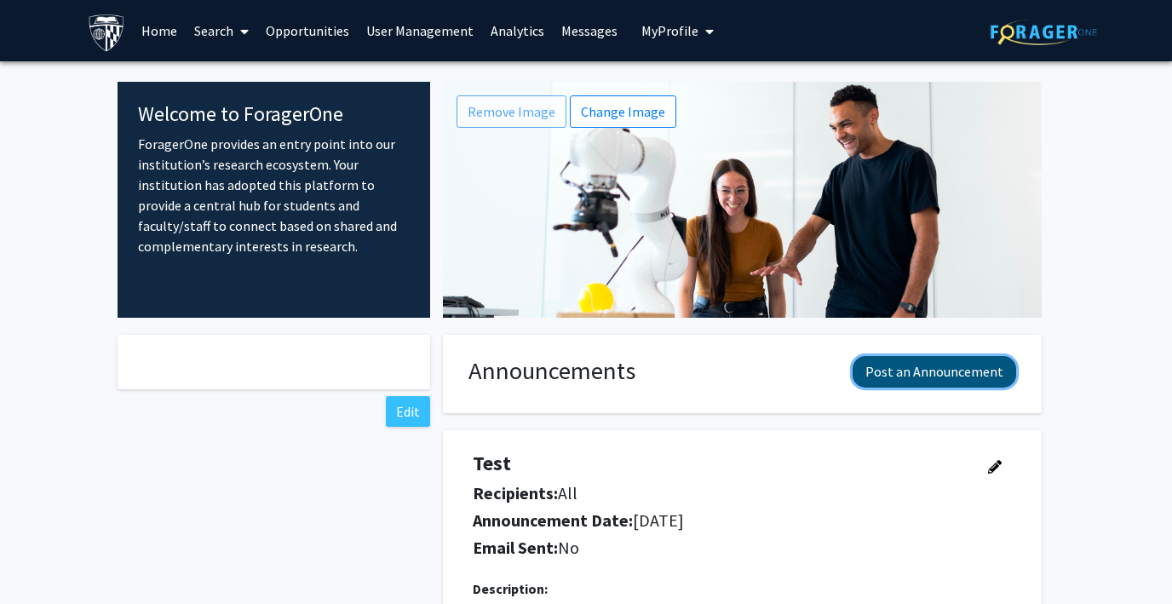
click at [900, 367] on button "Post an Announcement" at bounding box center [933, 372] width 163 height 32
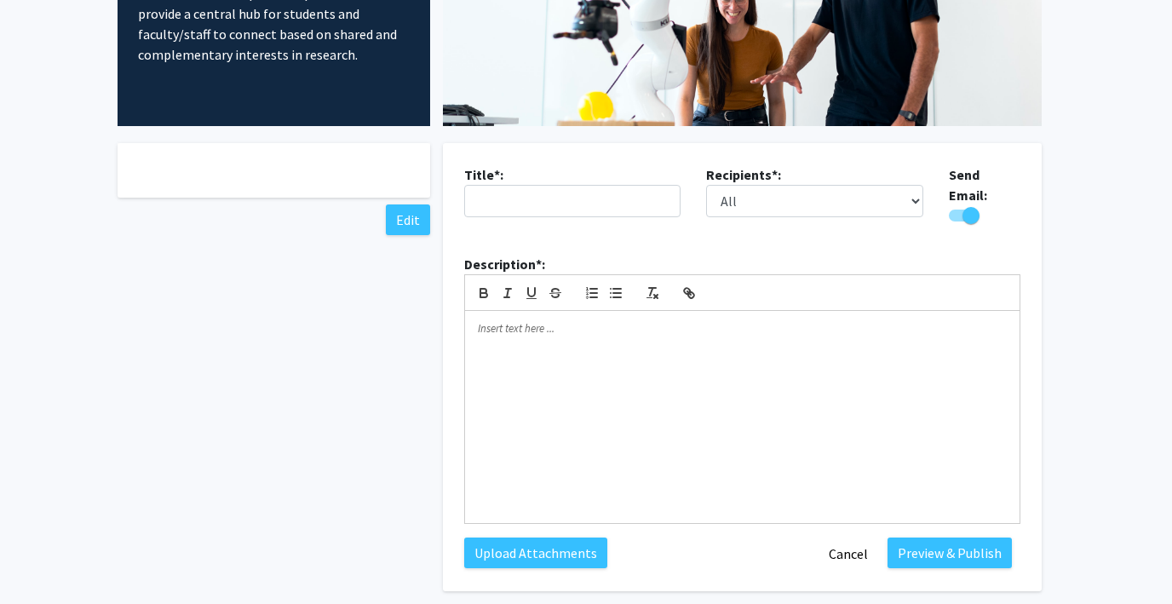
scroll to position [198, 0]
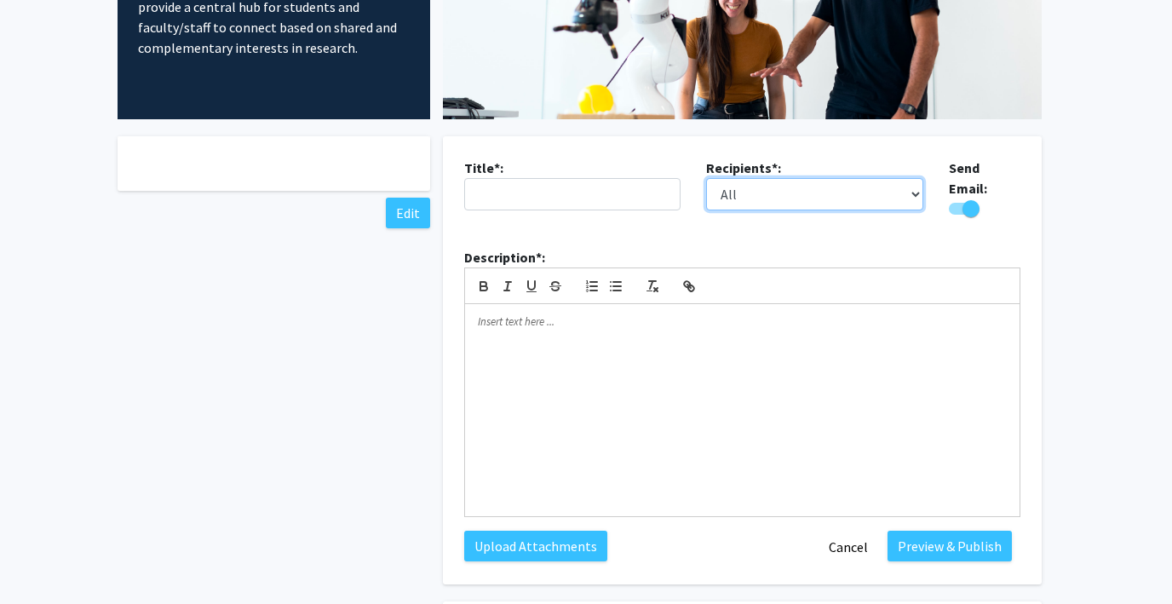
click at [788, 200] on select "All Faculty Students" at bounding box center [814, 194] width 217 height 32
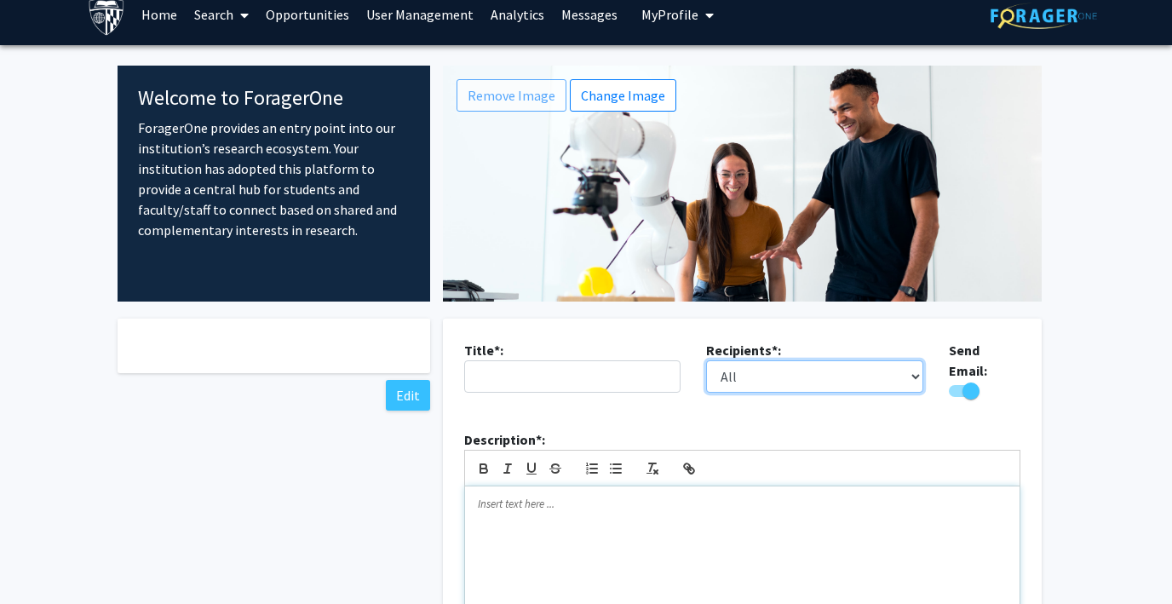
scroll to position [0, 0]
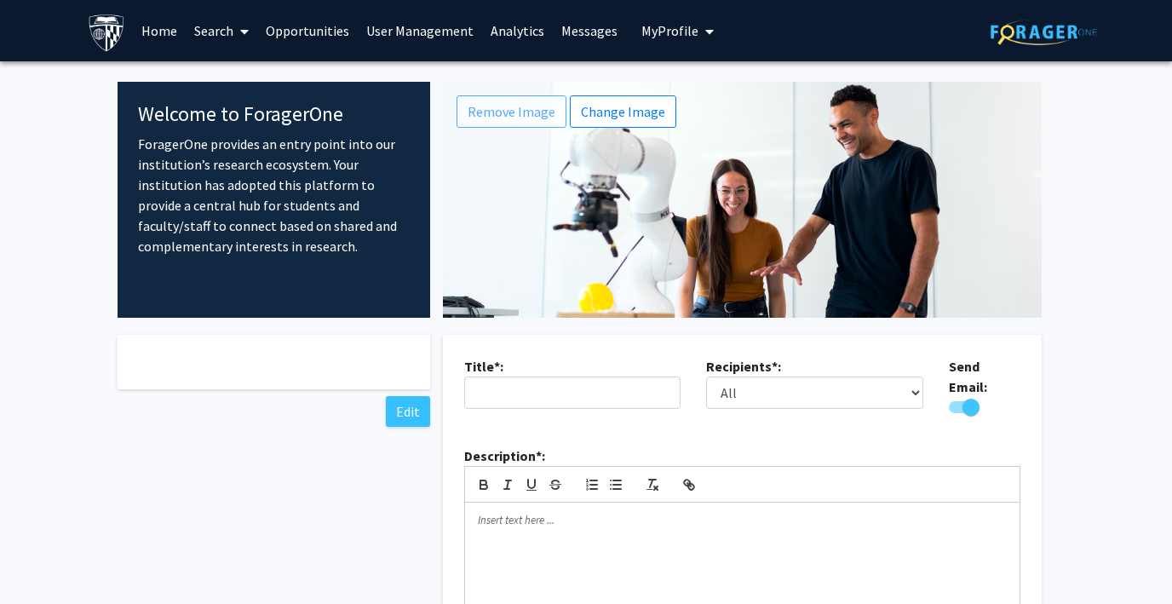
click at [312, 36] on link "Opportunities" at bounding box center [307, 31] width 100 height 60
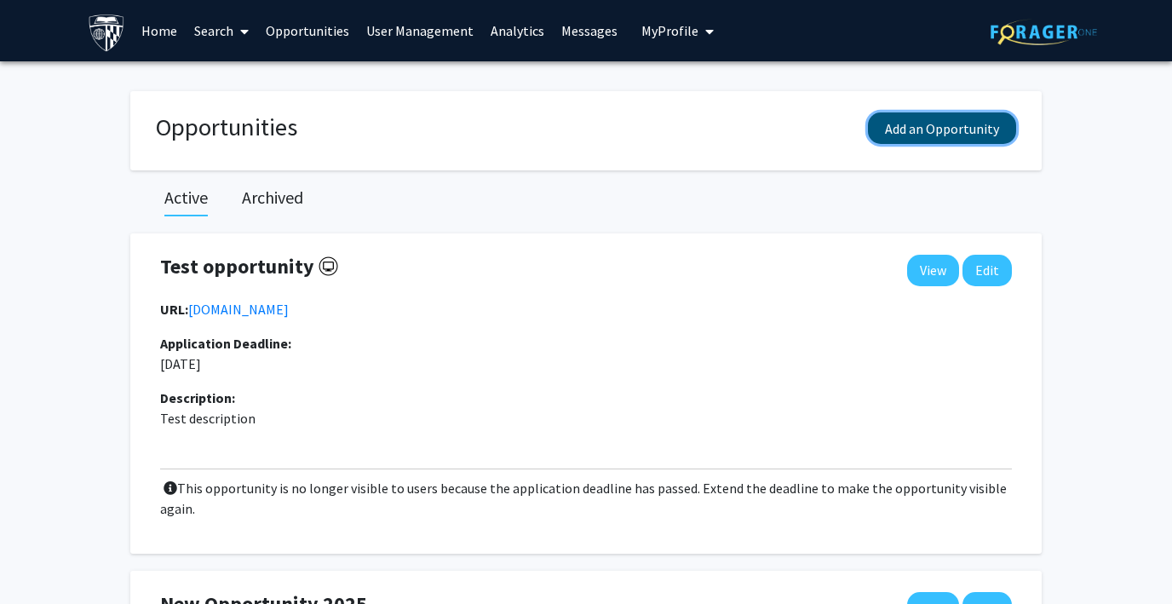
click at [926, 136] on button "Add an Opportunity" at bounding box center [942, 128] width 148 height 32
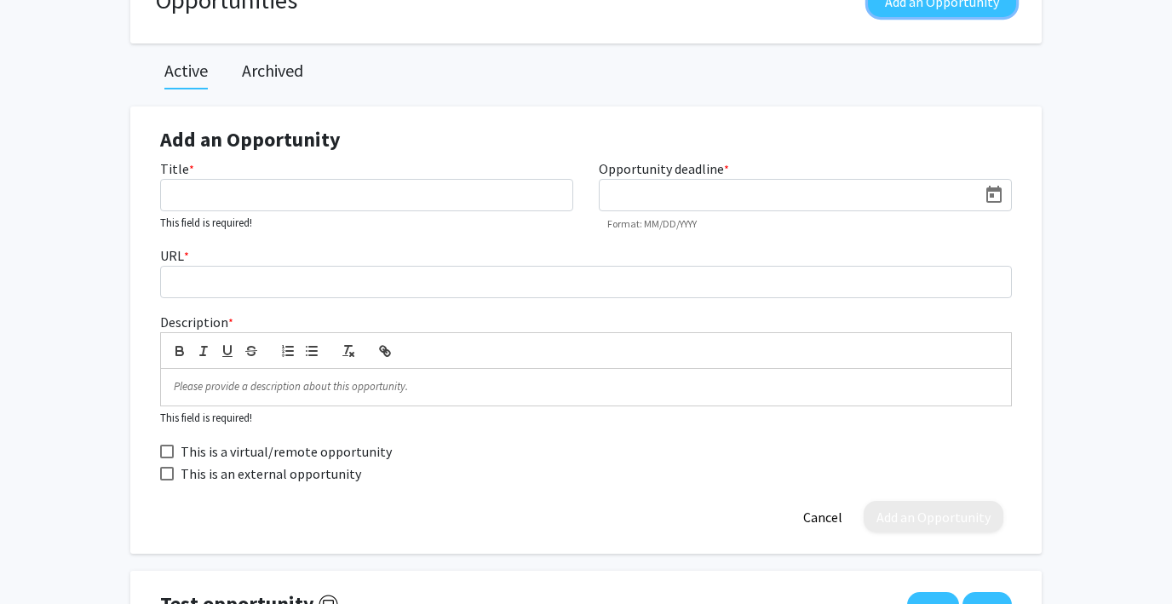
scroll to position [158, 0]
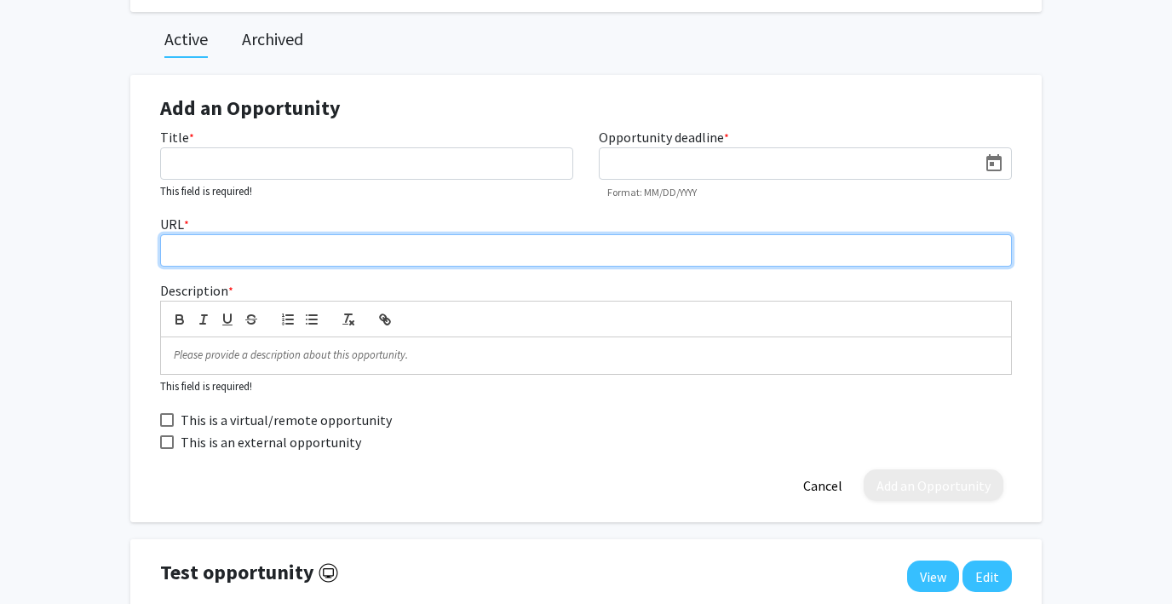
click at [197, 249] on input "URL *" at bounding box center [585, 250] width 851 height 32
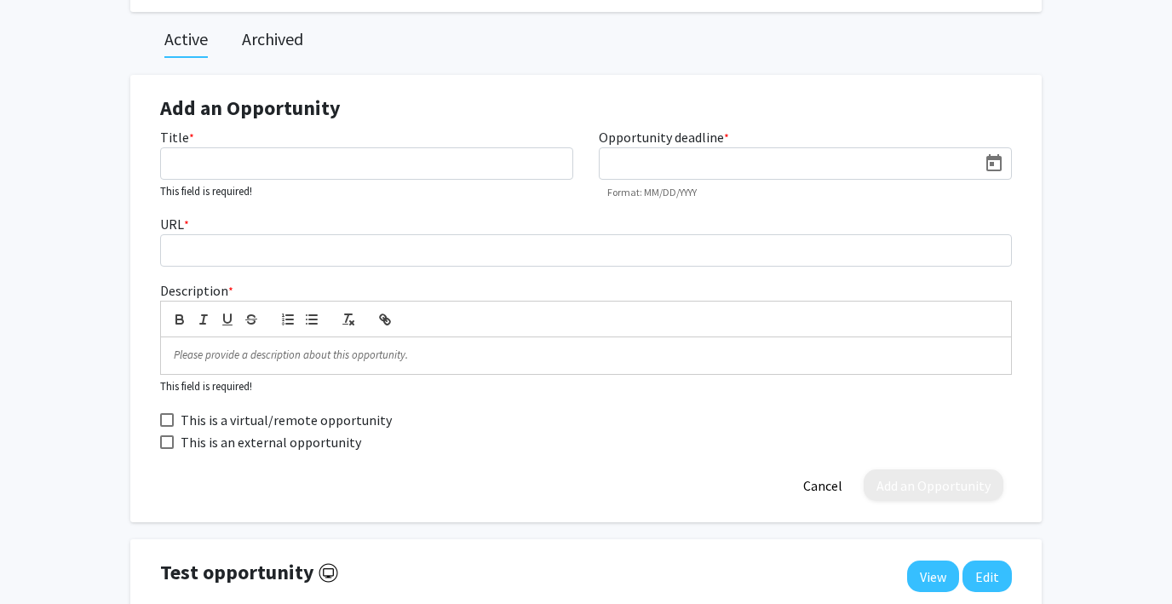
click at [229, 215] on div "URL *" at bounding box center [585, 240] width 877 height 53
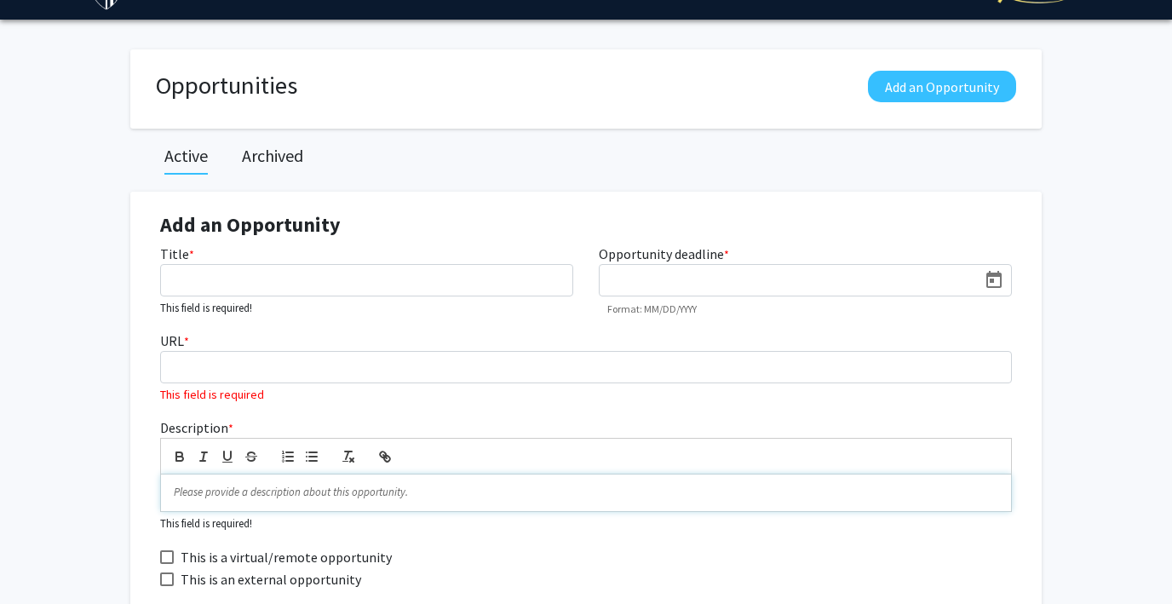
scroll to position [0, 0]
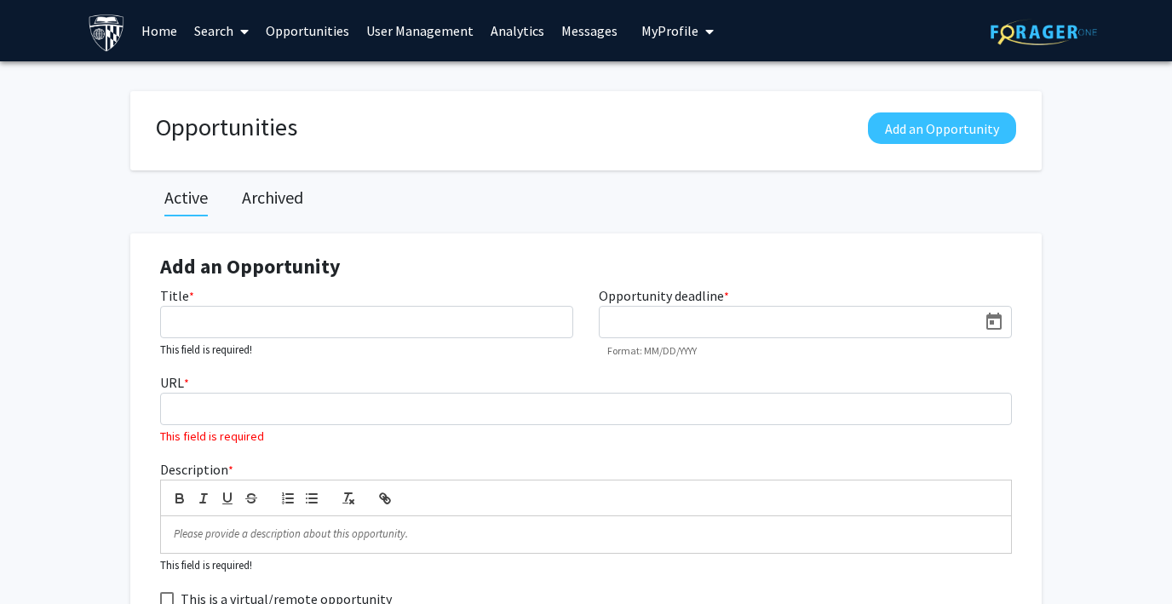
click at [414, 25] on link "User Management" at bounding box center [420, 31] width 124 height 60
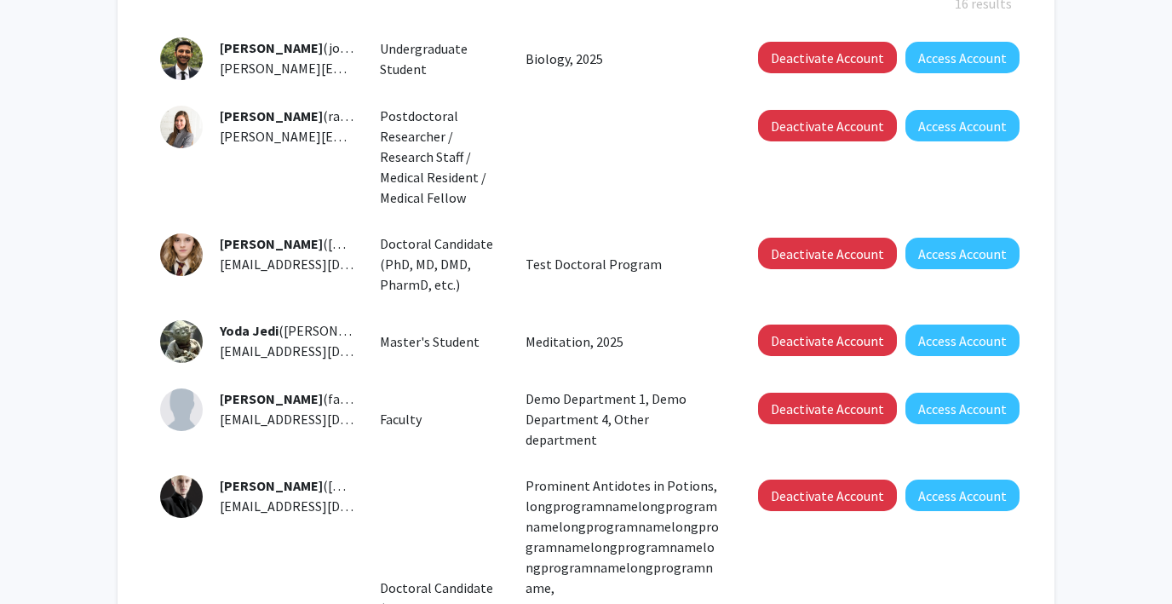
scroll to position [312, 0]
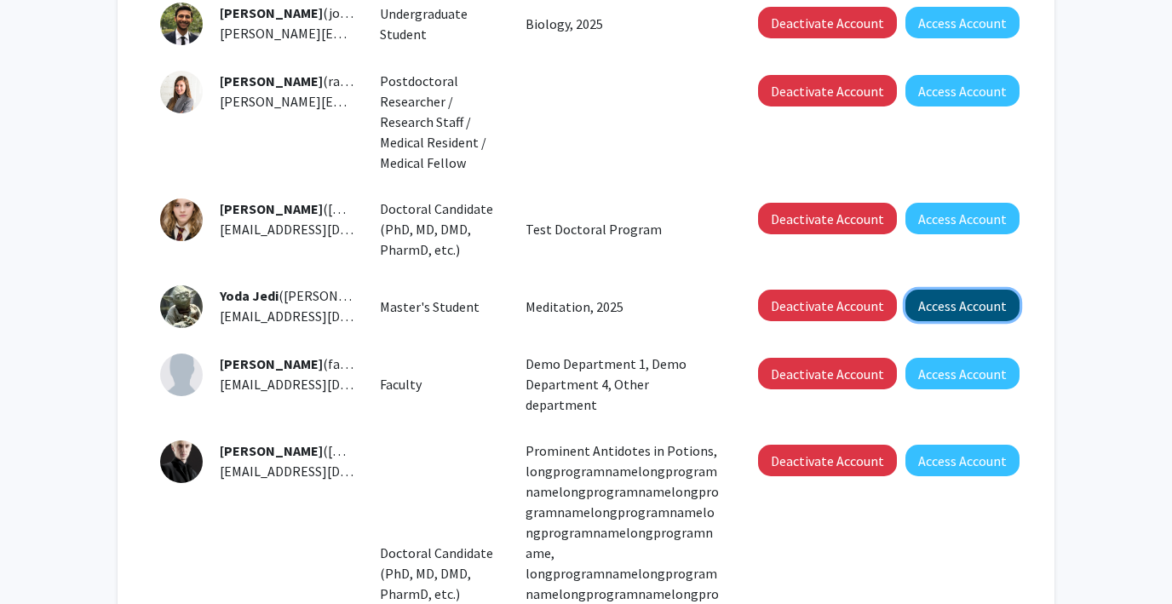
click at [965, 309] on button "Access Account" at bounding box center [962, 305] width 114 height 32
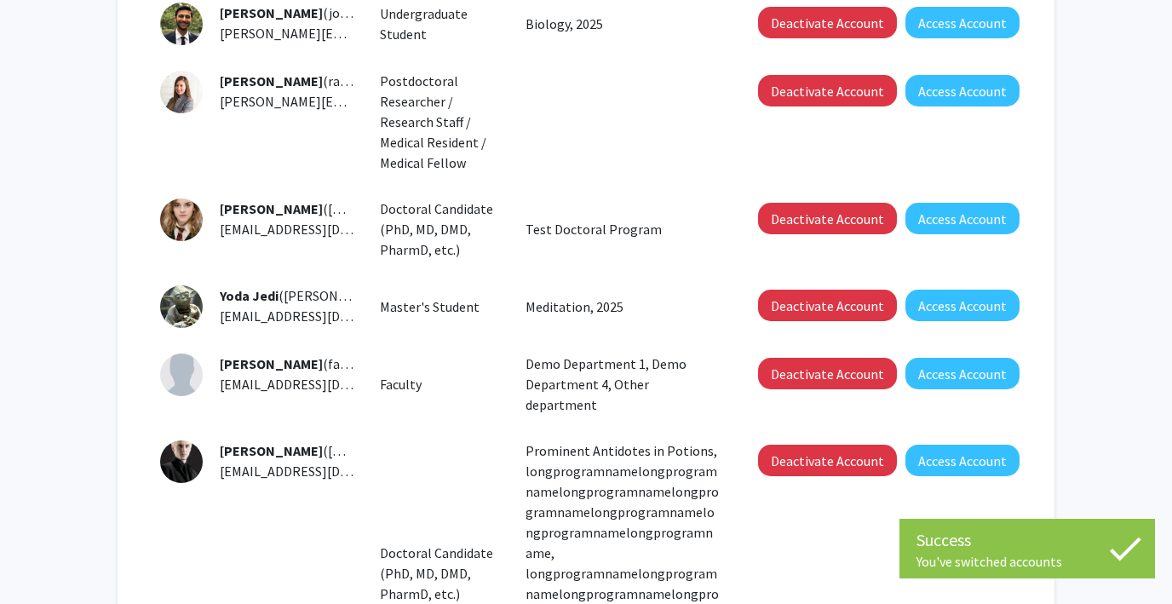
scroll to position [55, 0]
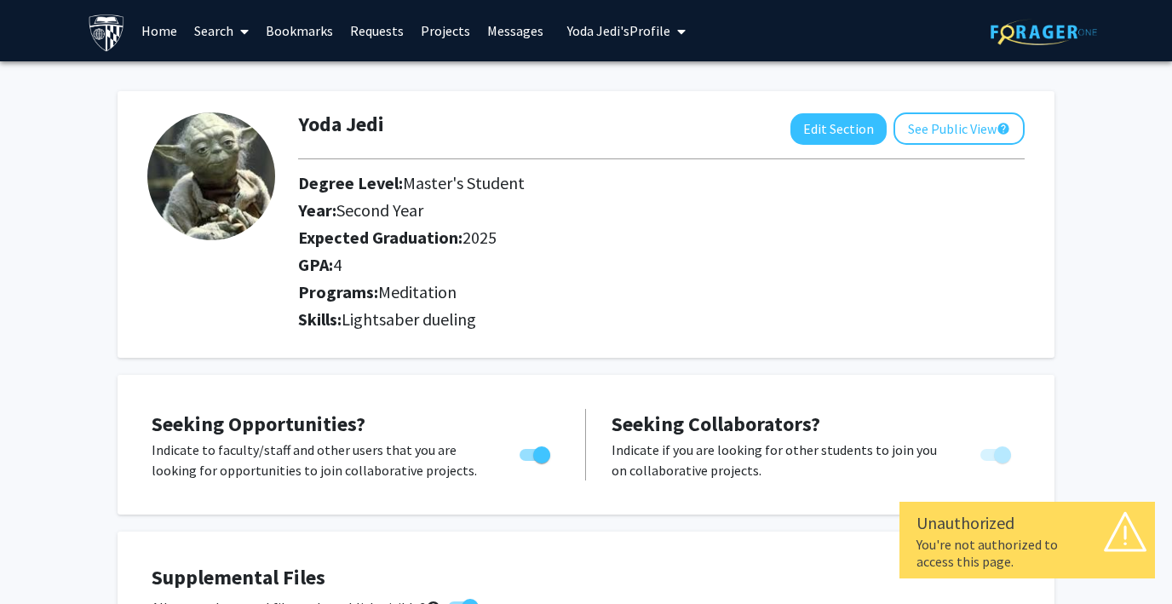
click at [601, 24] on span "[PERSON_NAME]'s Profile" at bounding box center [618, 30] width 103 height 17
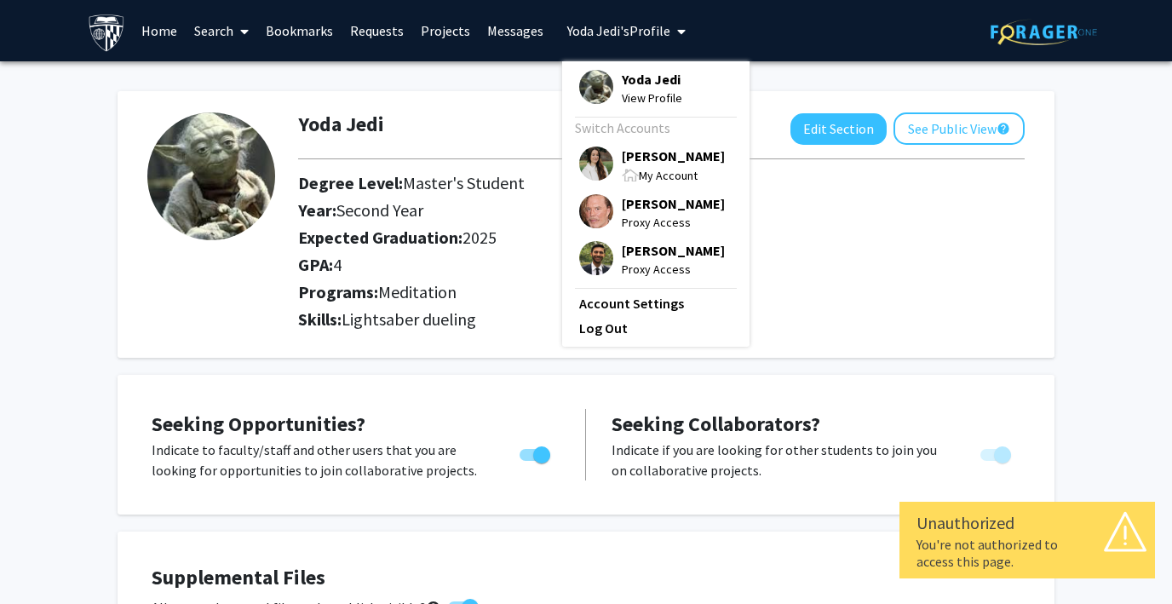
click at [580, 160] on img at bounding box center [596, 163] width 34 height 34
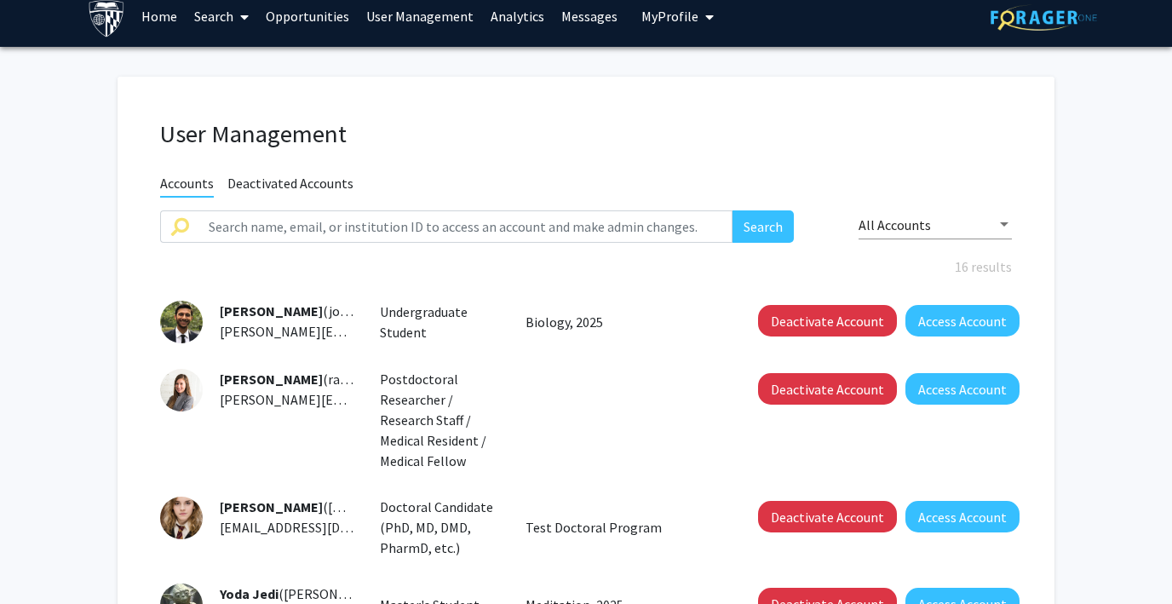
scroll to position [12, 0]
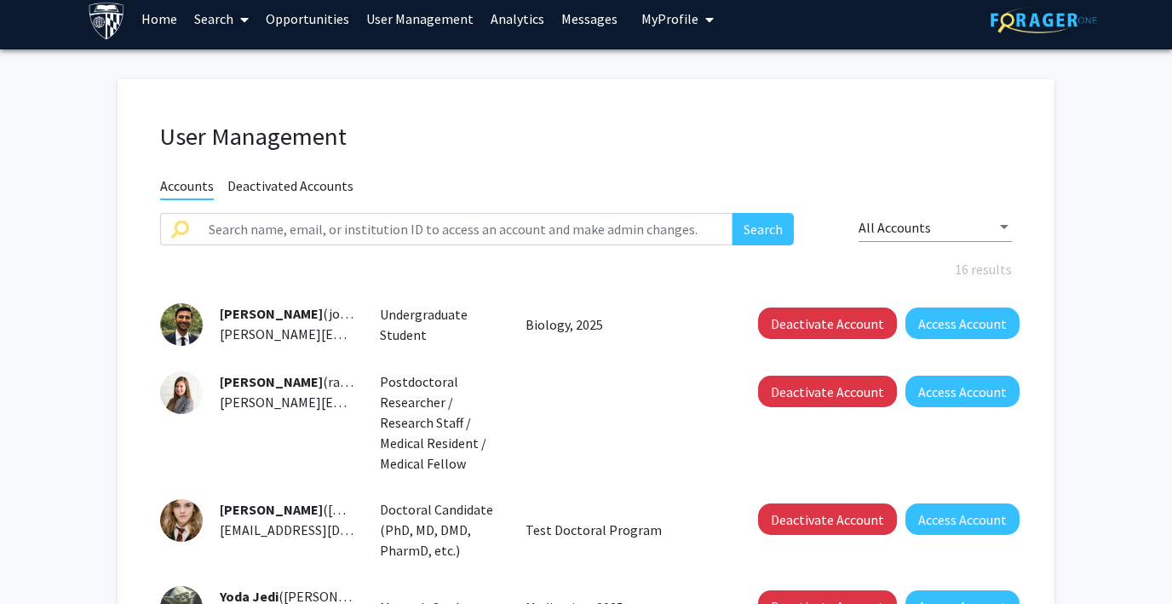
click at [519, 19] on link "Analytics" at bounding box center [517, 19] width 71 height 60
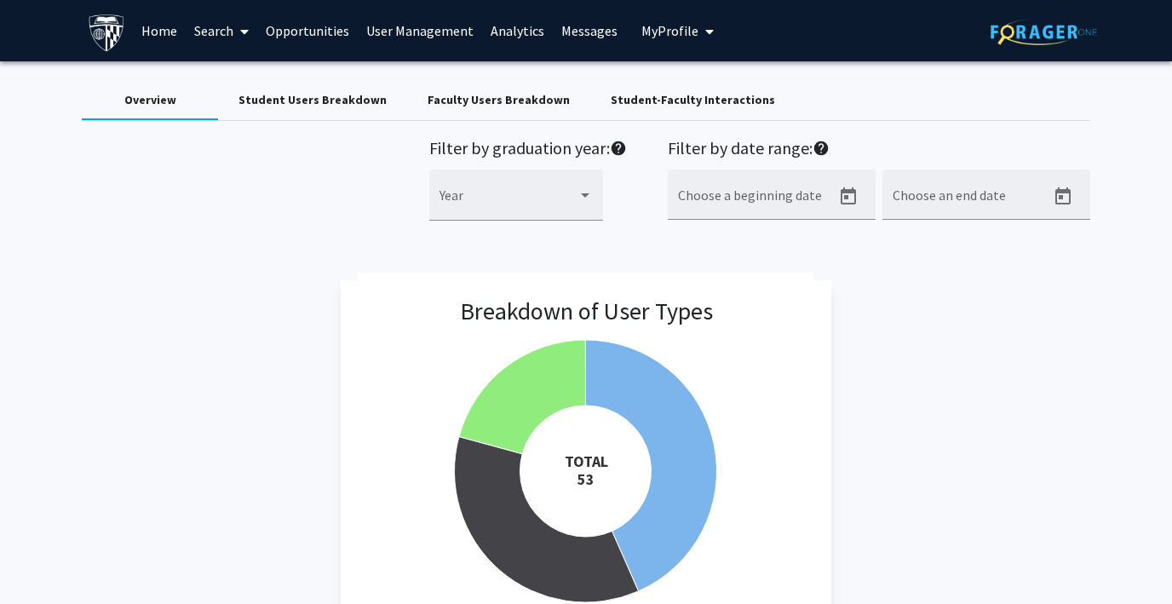
click at [296, 94] on div "Student Users Breakdown" at bounding box center [312, 100] width 148 height 18
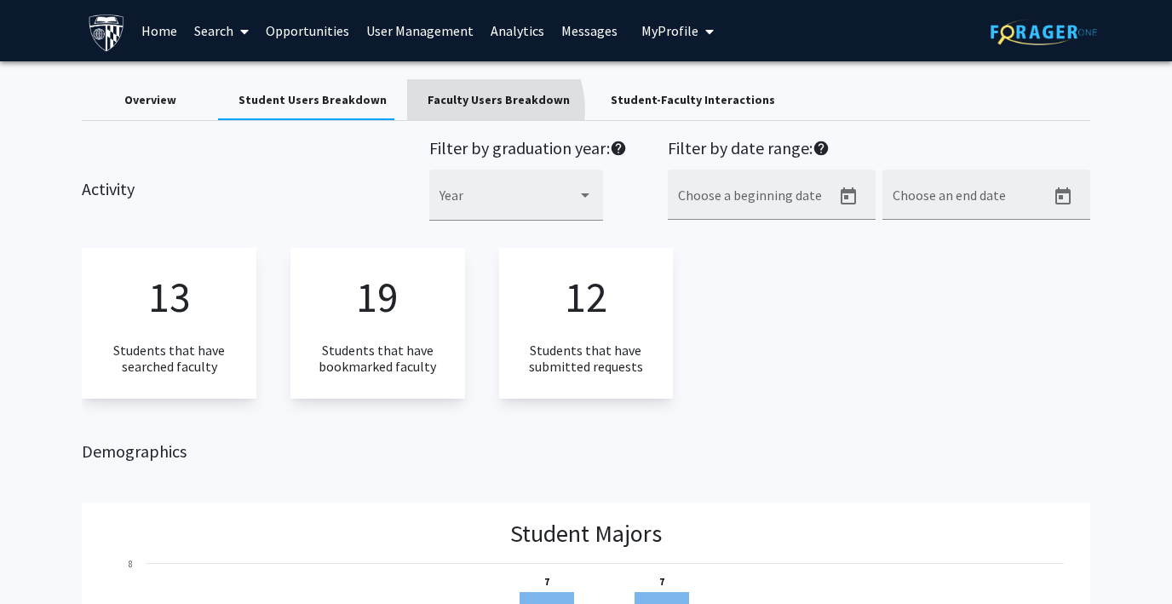
click at [466, 110] on div "Faculty Users Breakdown" at bounding box center [498, 99] width 183 height 41
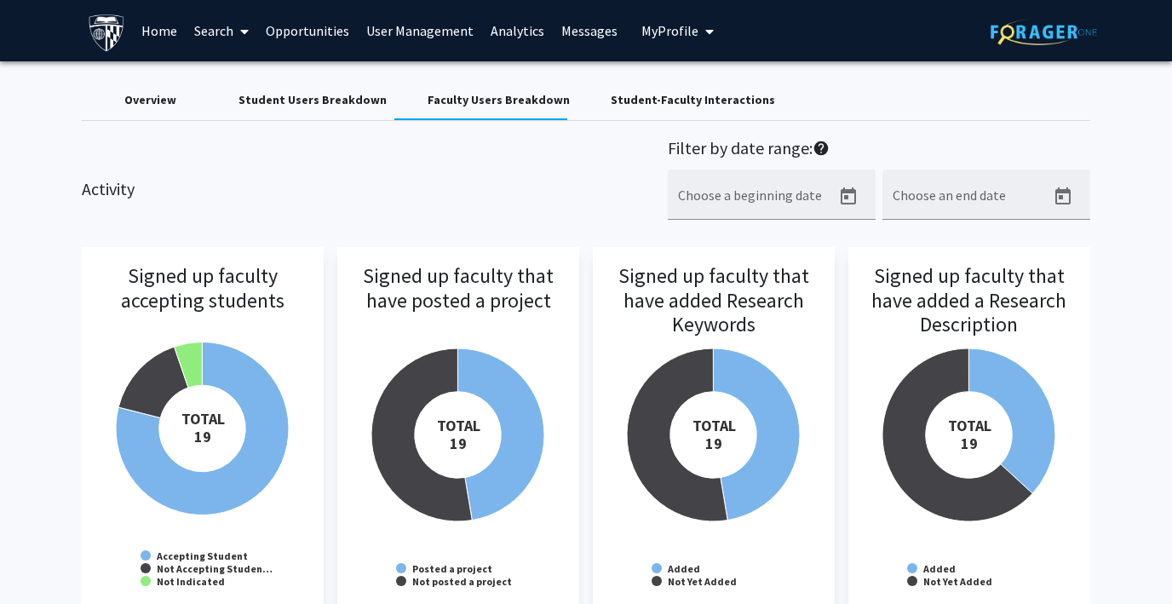
click at [643, 105] on div "Student-Faculty Interactions" at bounding box center [693, 100] width 164 height 18
